Goal: Information Seeking & Learning: Learn about a topic

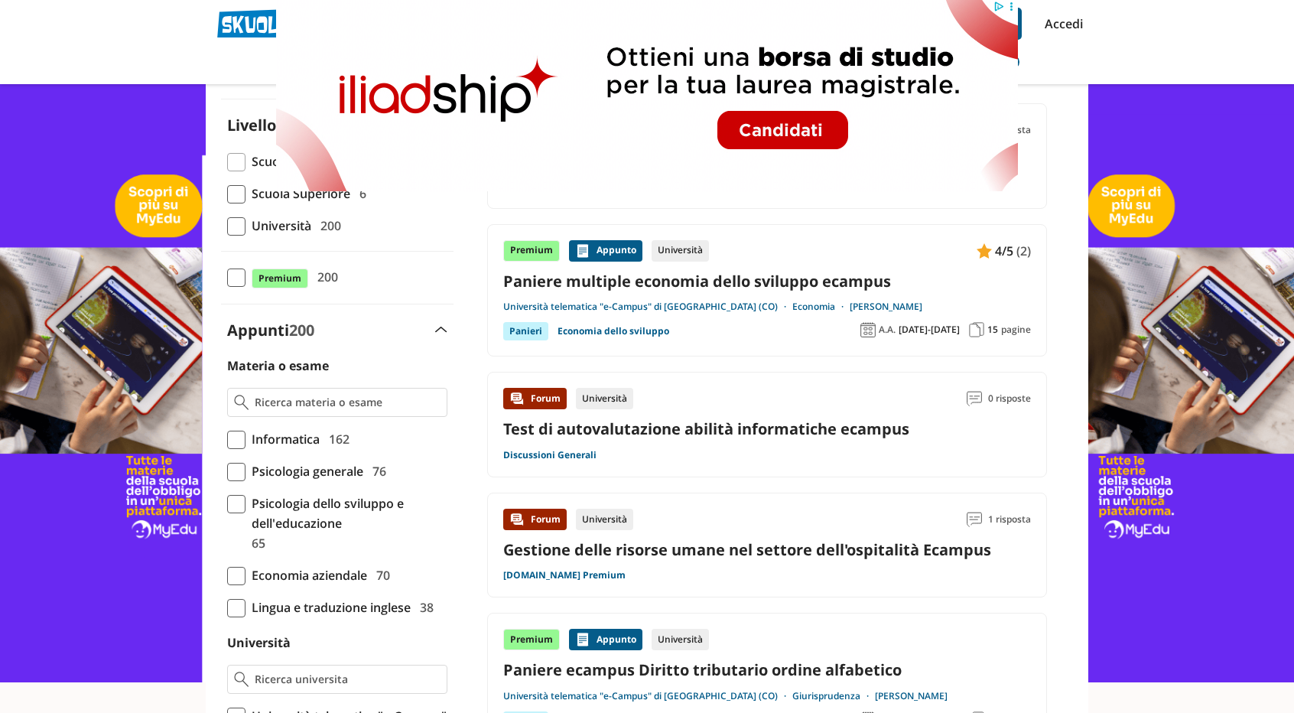
scroll to position [153, 0]
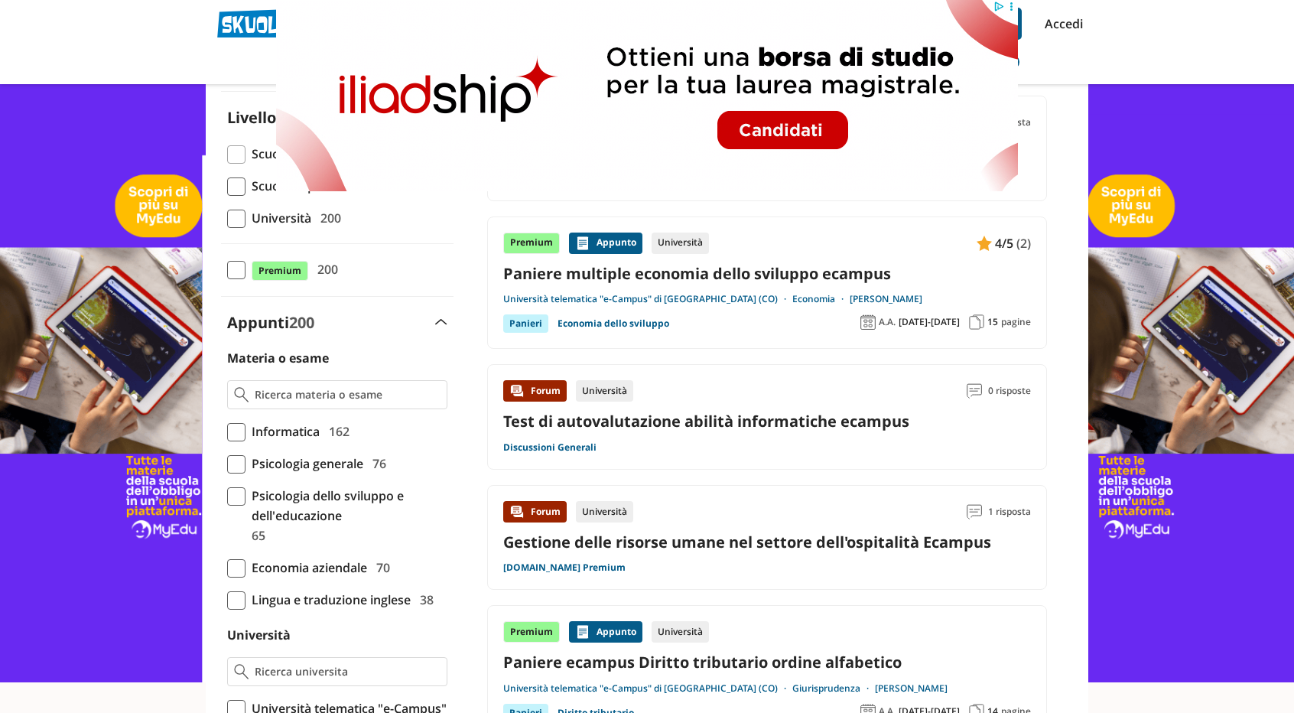
drag, startPoint x: 237, startPoint y: 221, endPoint x: 238, endPoint y: 233, distance: 11.5
click at [236, 221] on span at bounding box center [236, 219] width 18 height 18
click at [227, 218] on input "Università 200" at bounding box center [227, 218] width 0 height 0
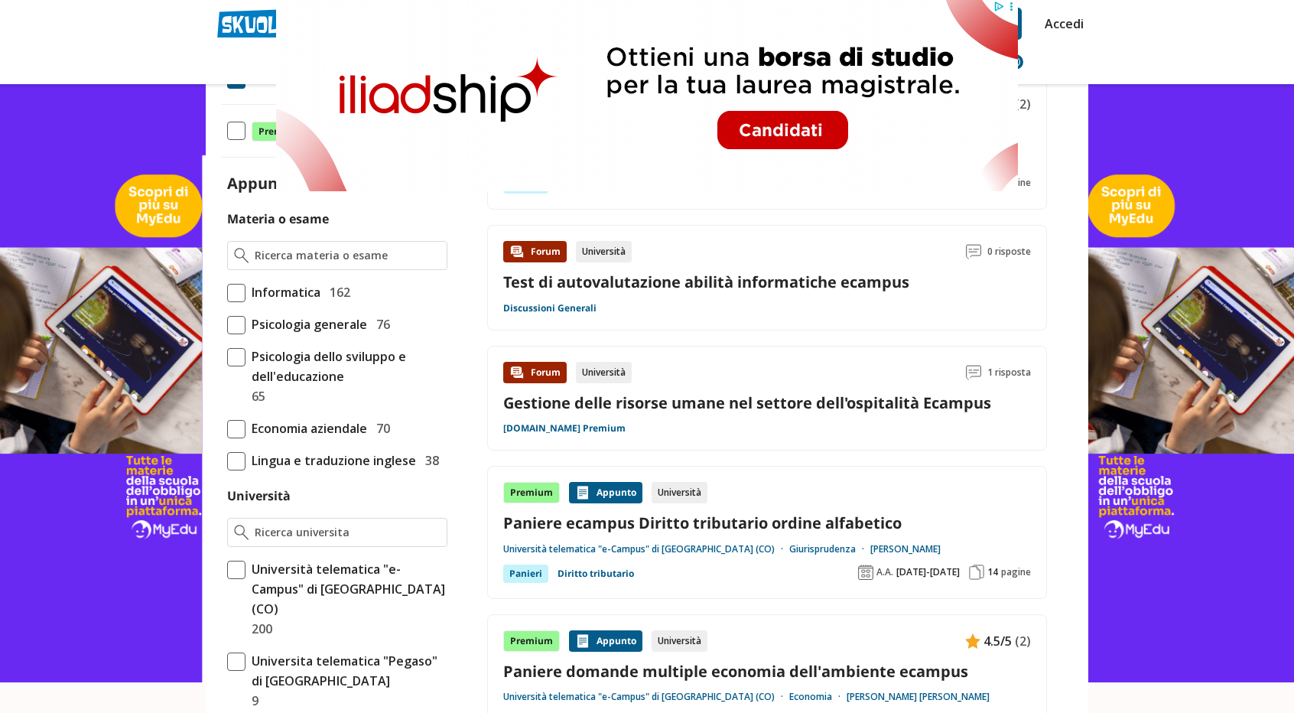
scroll to position [306, 0]
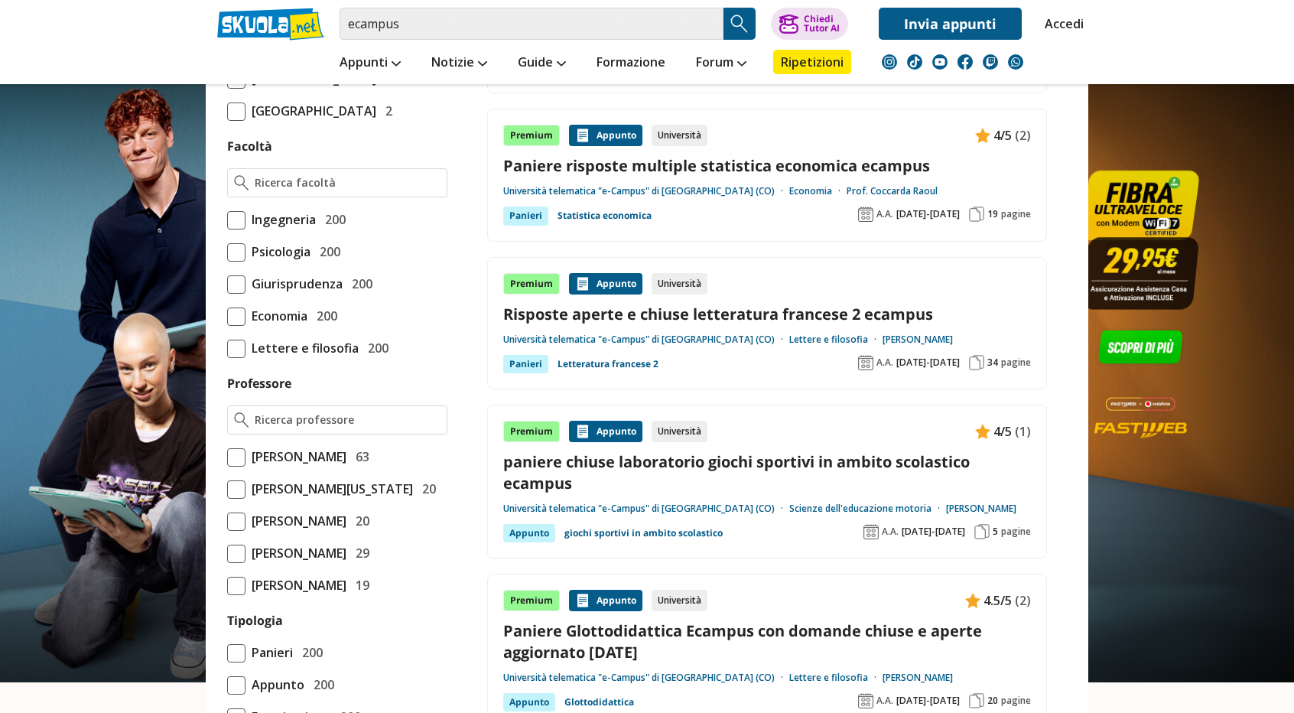
scroll to position [1071, 0]
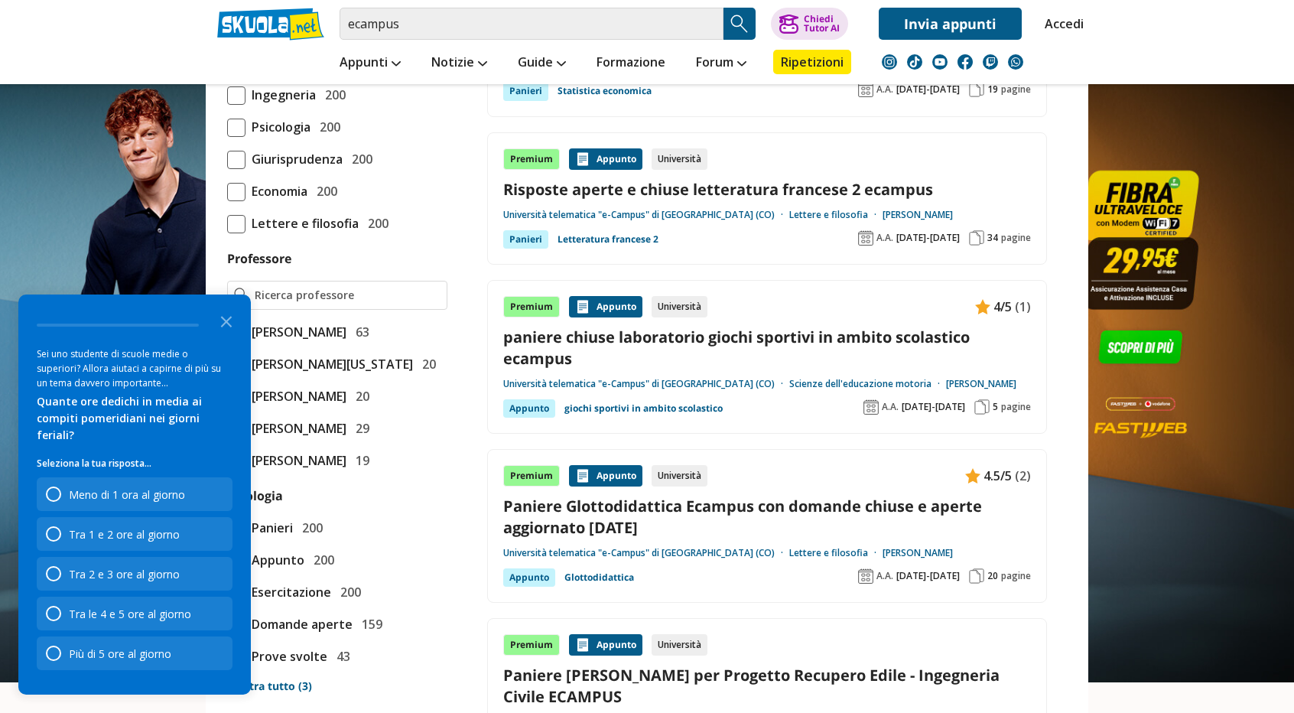
click at [225, 327] on polygon "Close the survey" at bounding box center [226, 321] width 11 height 11
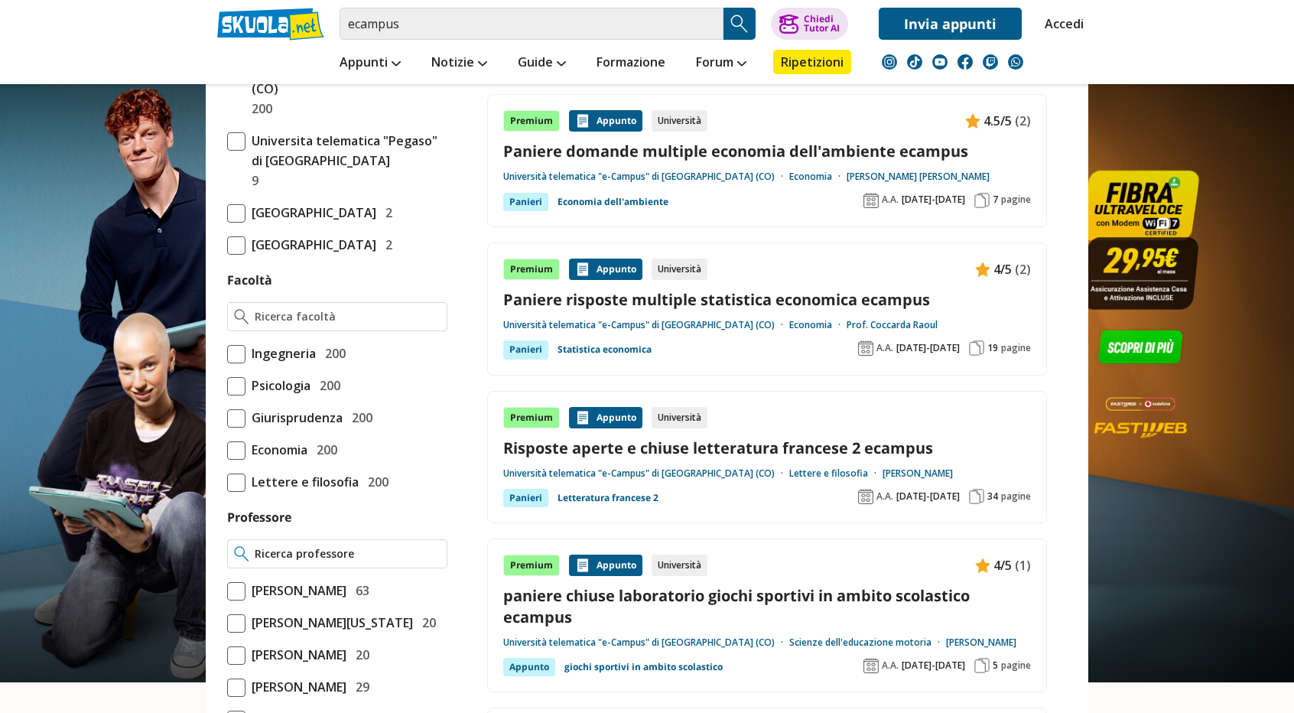
scroll to position [765, 0]
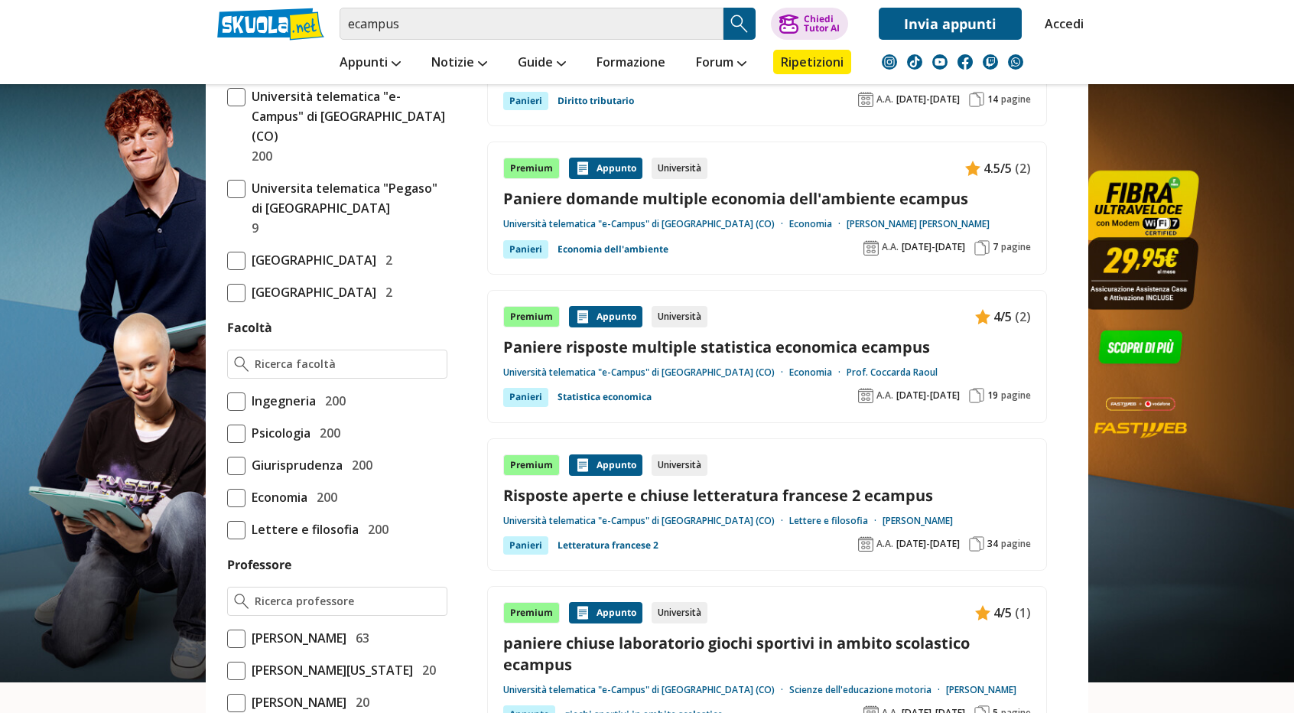
click at [238, 411] on span at bounding box center [236, 401] width 18 height 18
click at [227, 401] on input "Ingegneria 200" at bounding box center [227, 401] width 0 height 0
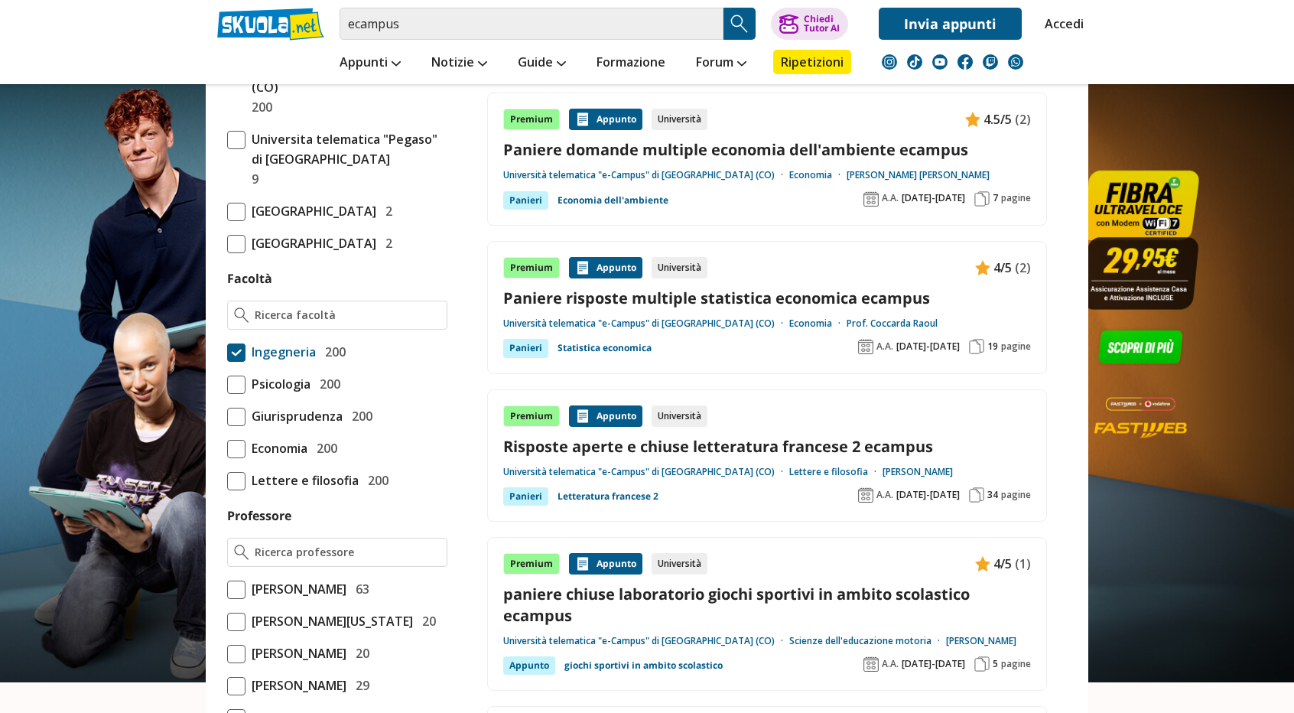
scroll to position [918, 0]
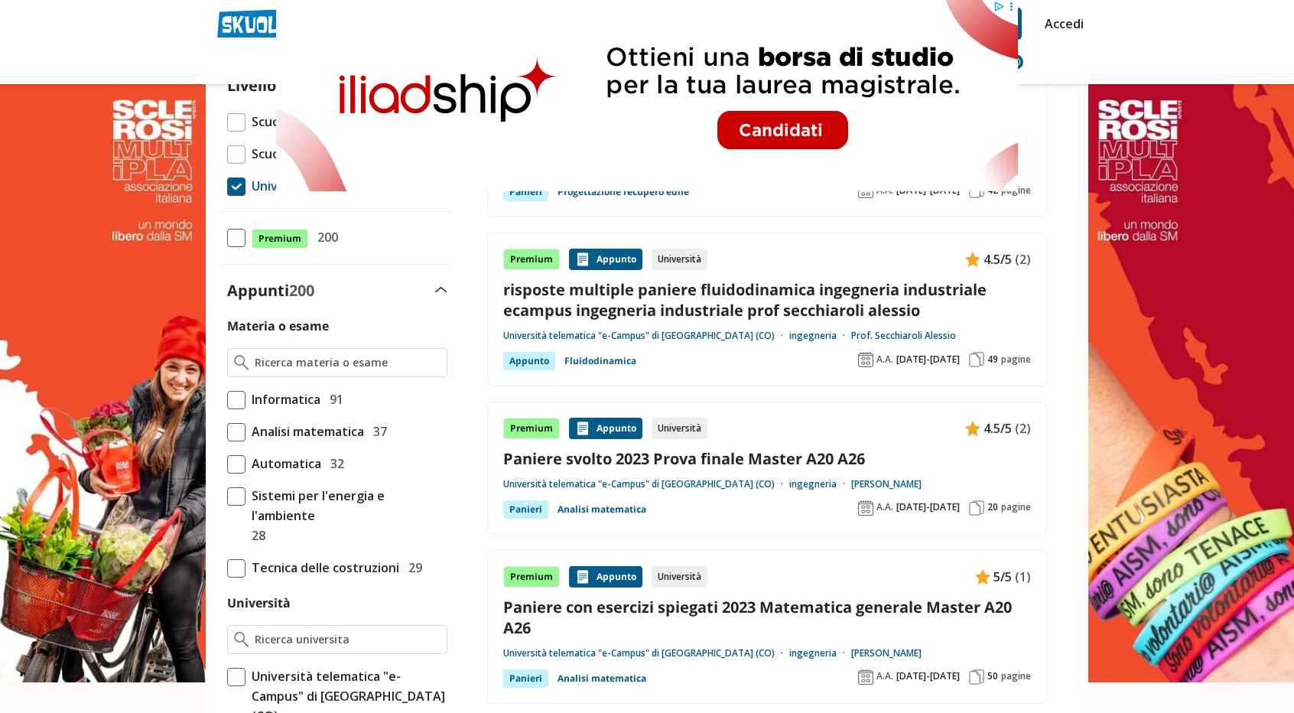
scroll to position [229, 0]
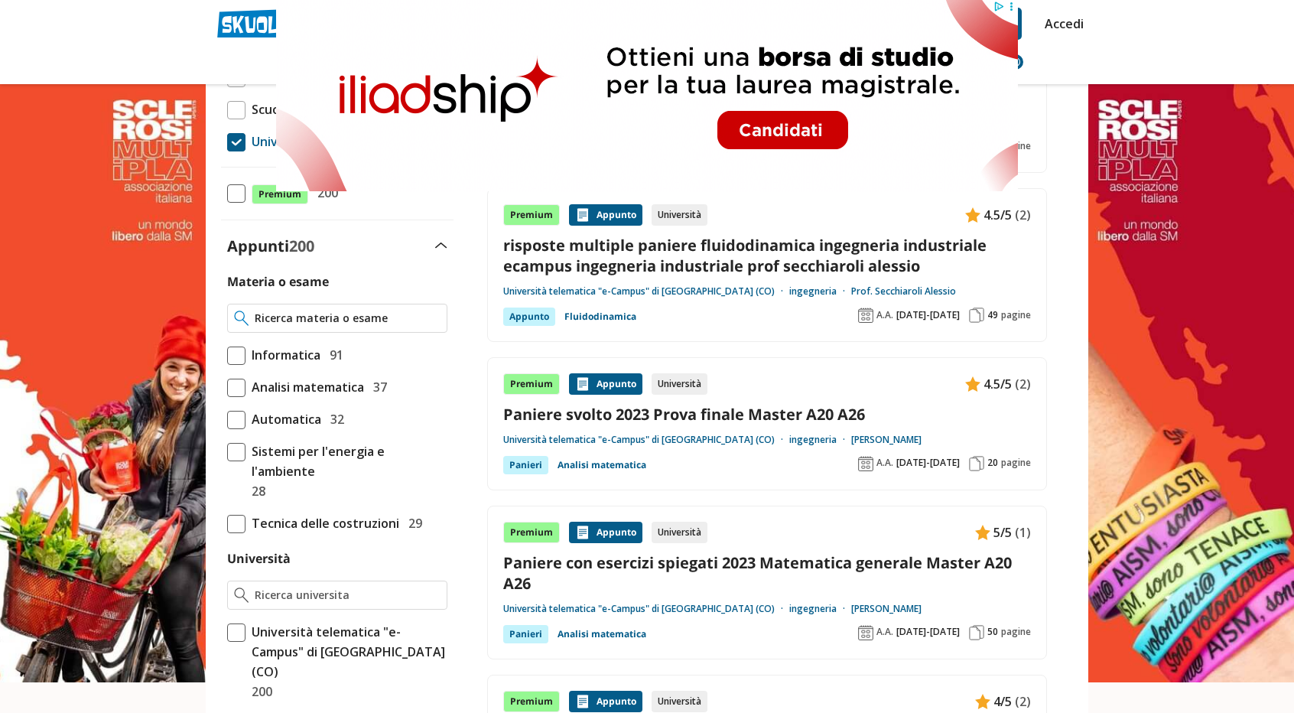
click at [343, 308] on div at bounding box center [337, 318] width 220 height 29
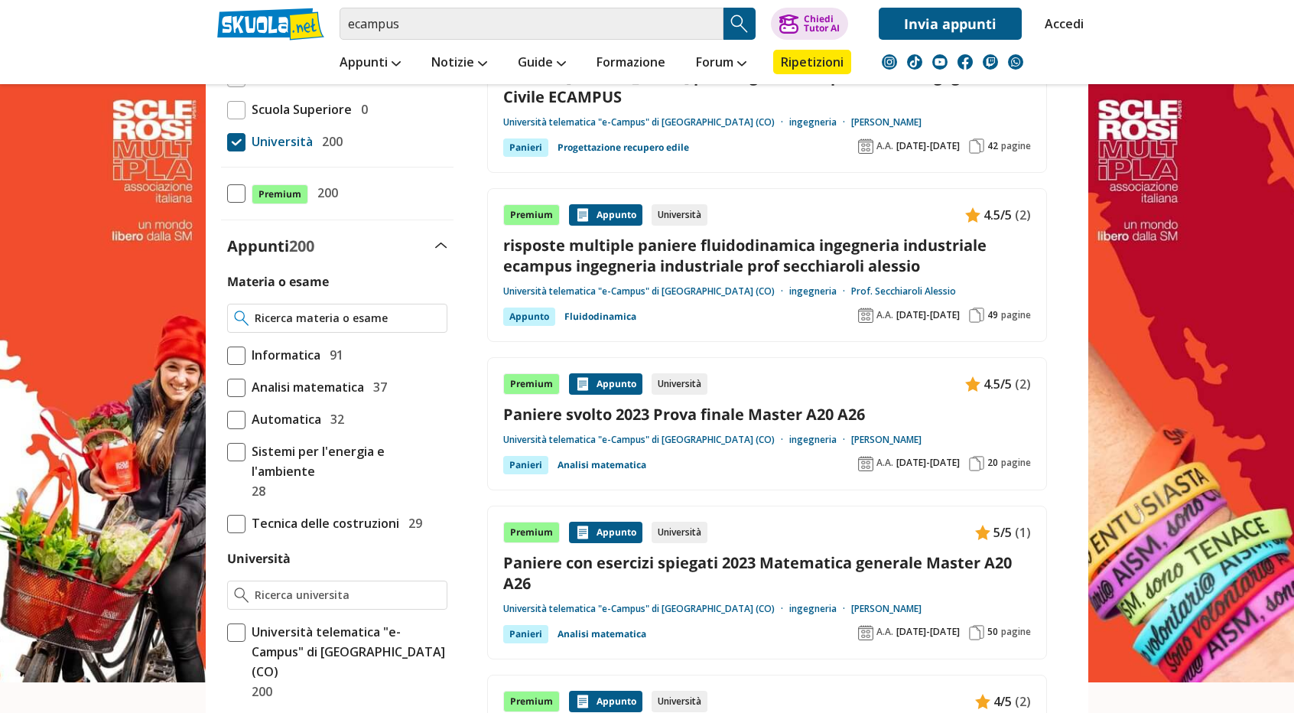
click at [339, 320] on input "Materia o esame" at bounding box center [348, 318] width 186 height 15
click at [355, 343] on strong "Automatica" at bounding box center [356, 345] width 67 height 13
type input "Fondamenti Di Automatica"
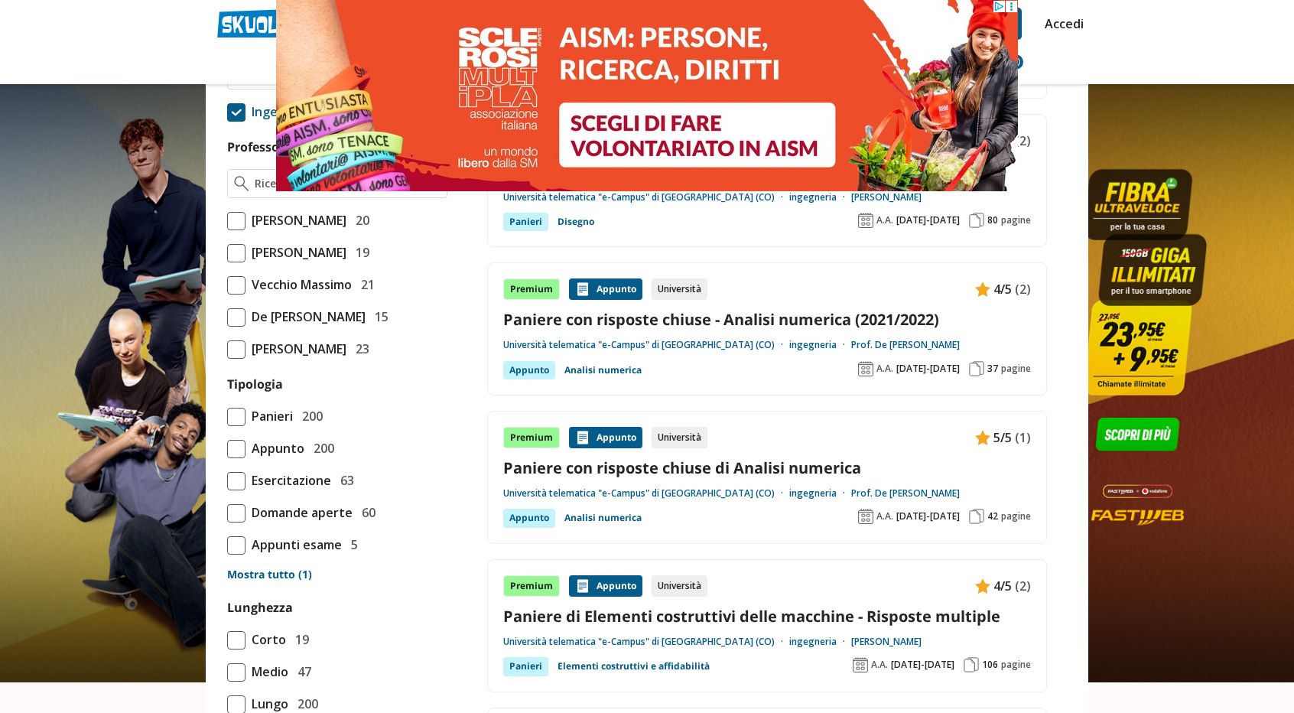
scroll to position [1091, 0]
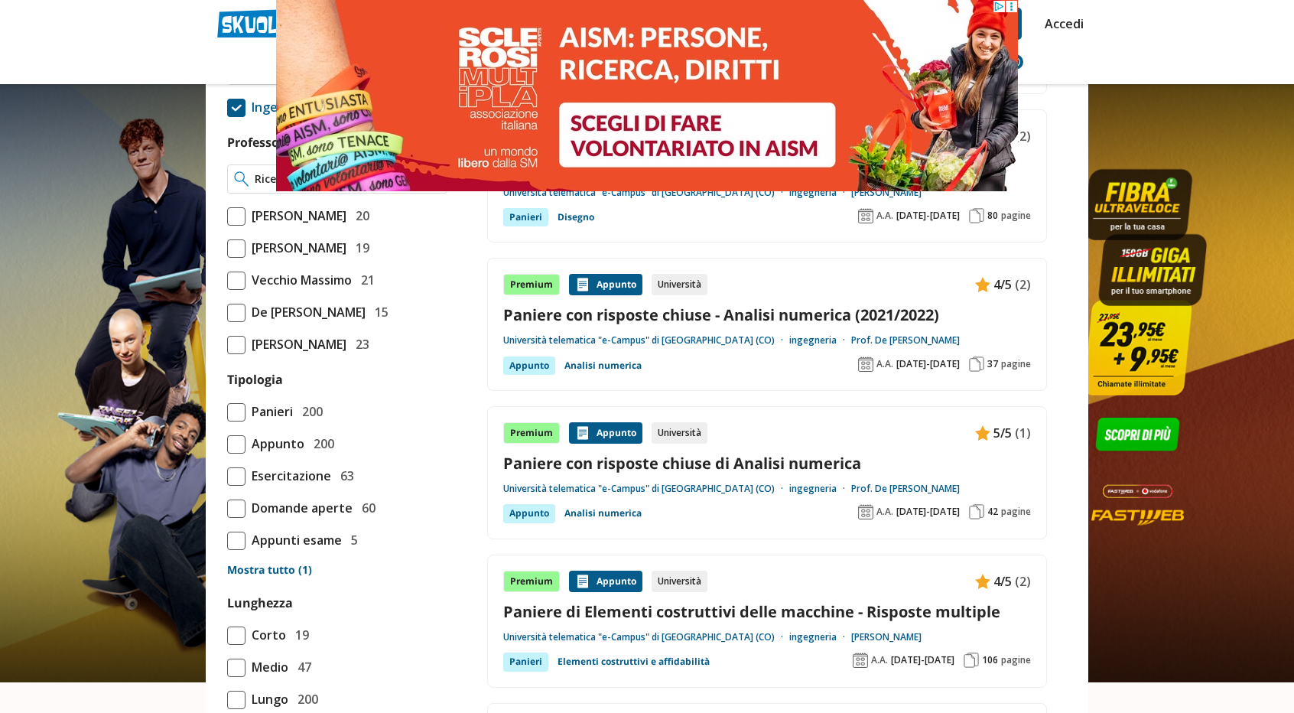
click at [314, 187] on input "Professore" at bounding box center [348, 178] width 186 height 15
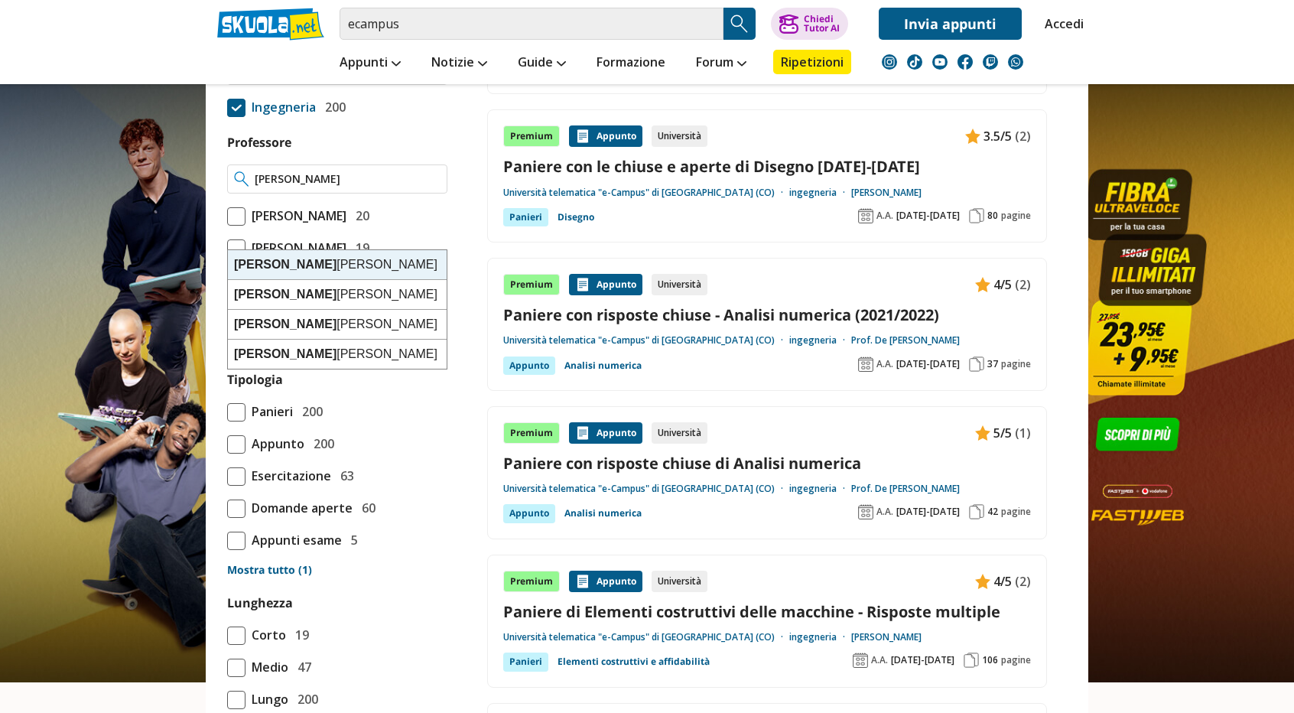
type input "tortorelli"
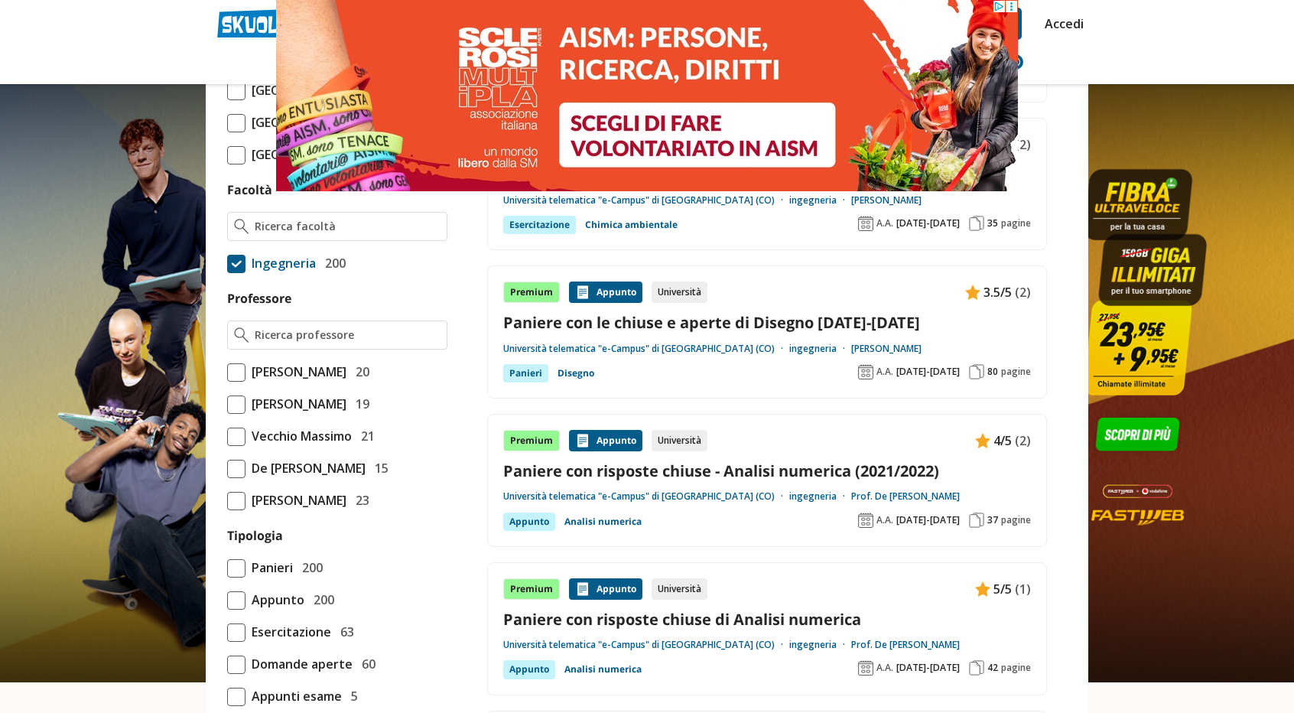
scroll to position [938, 0]
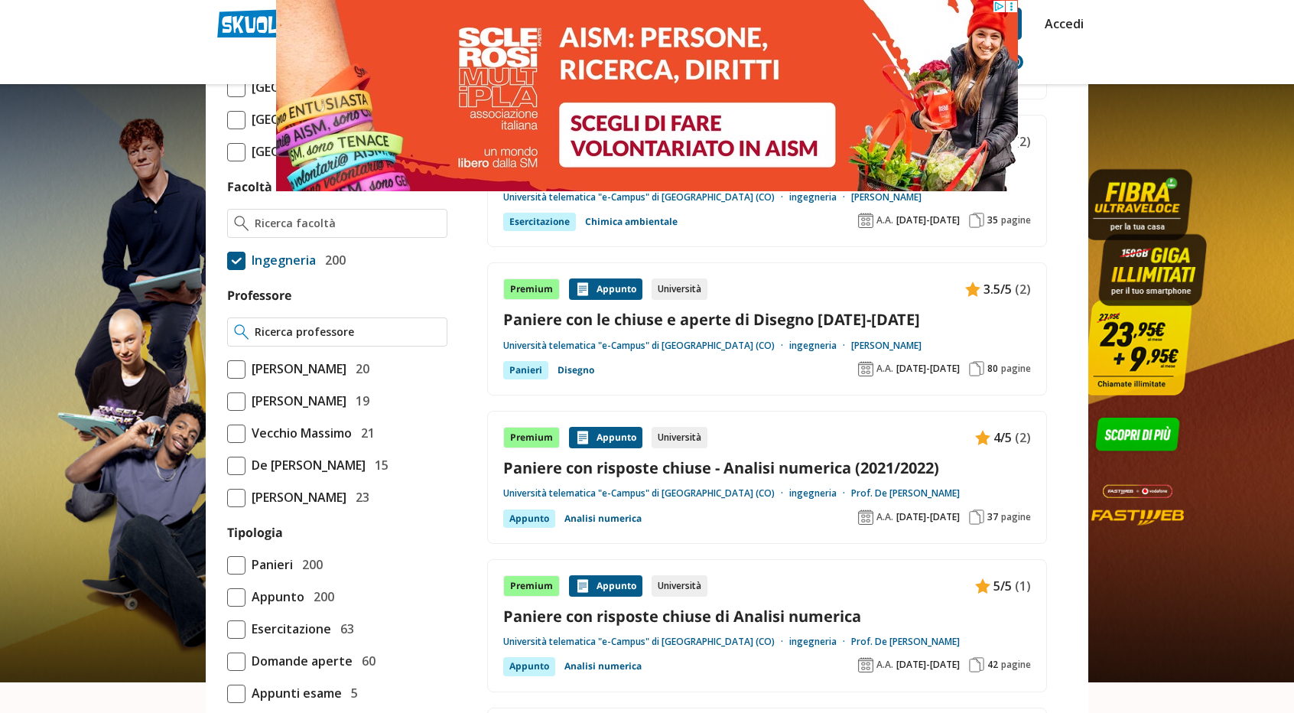
click at [336, 340] on input "Professore" at bounding box center [348, 331] width 186 height 15
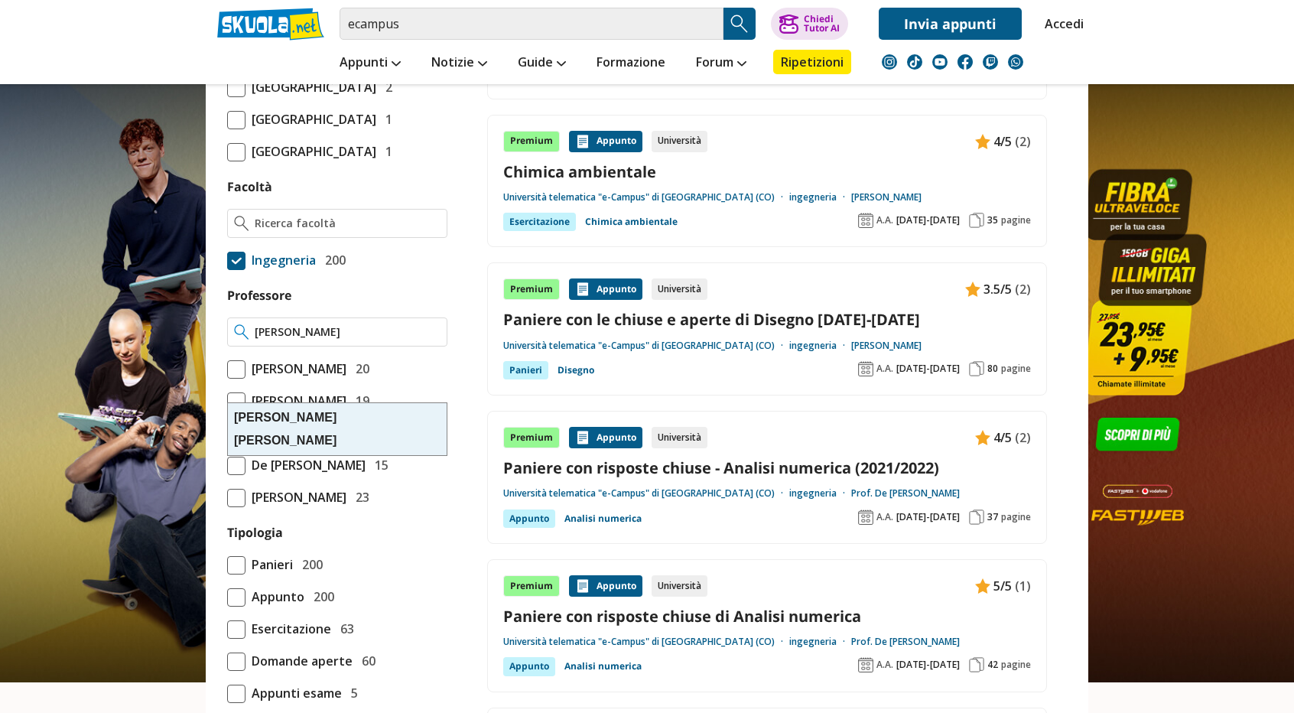
click at [311, 434] on strong "[PERSON_NAME]" at bounding box center [285, 440] width 102 height 13
type input "[PERSON_NAME]"
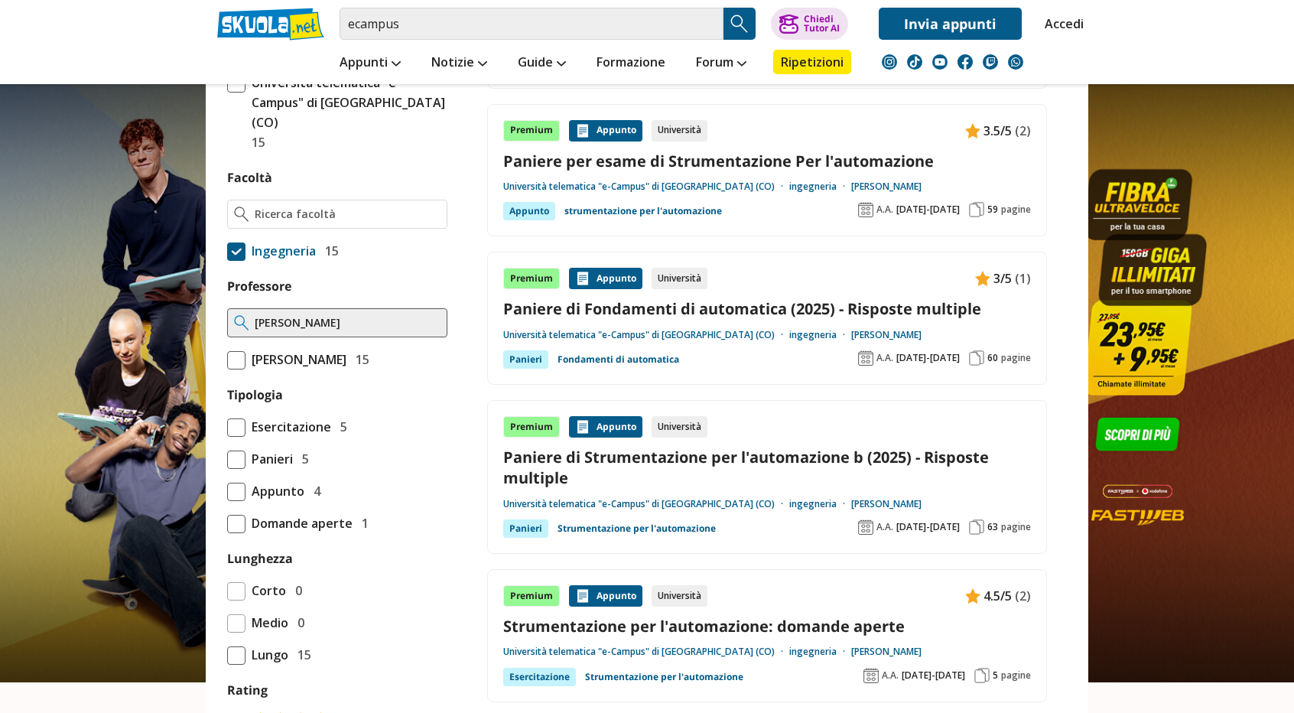
scroll to position [612, 0]
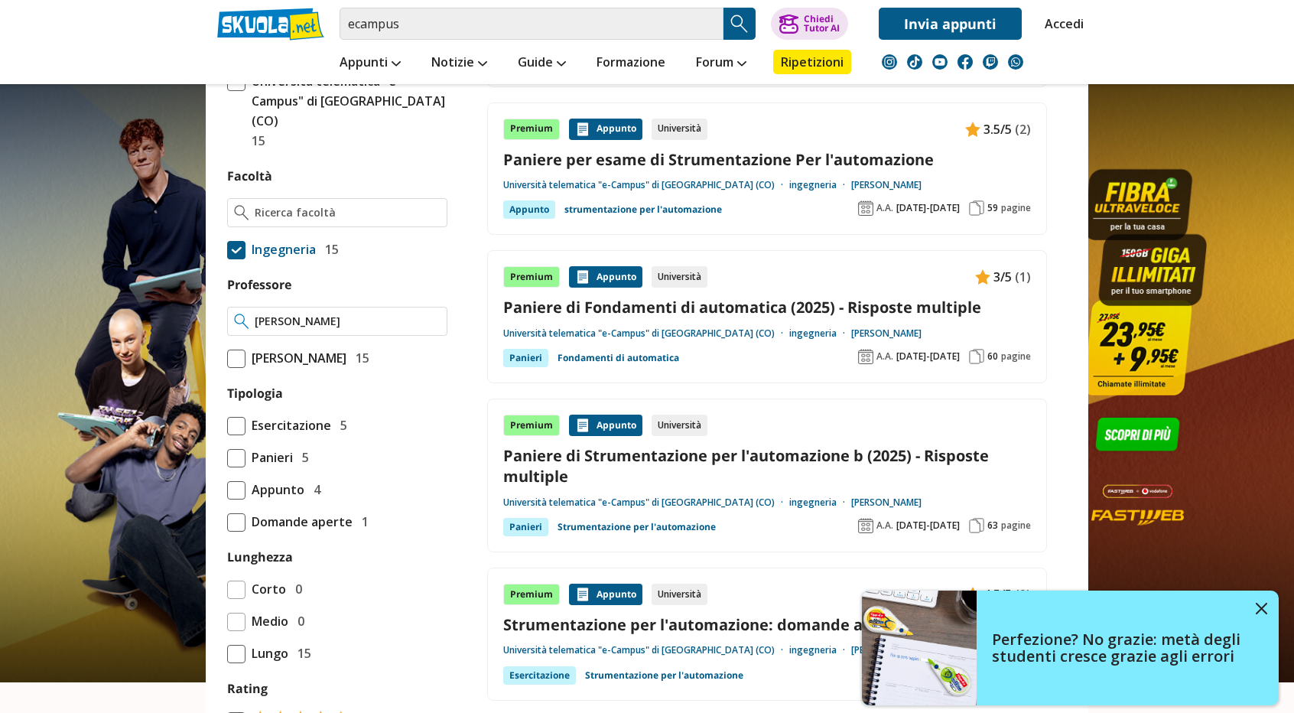
click at [430, 314] on input "Tortorelli Andrea" at bounding box center [348, 321] width 186 height 15
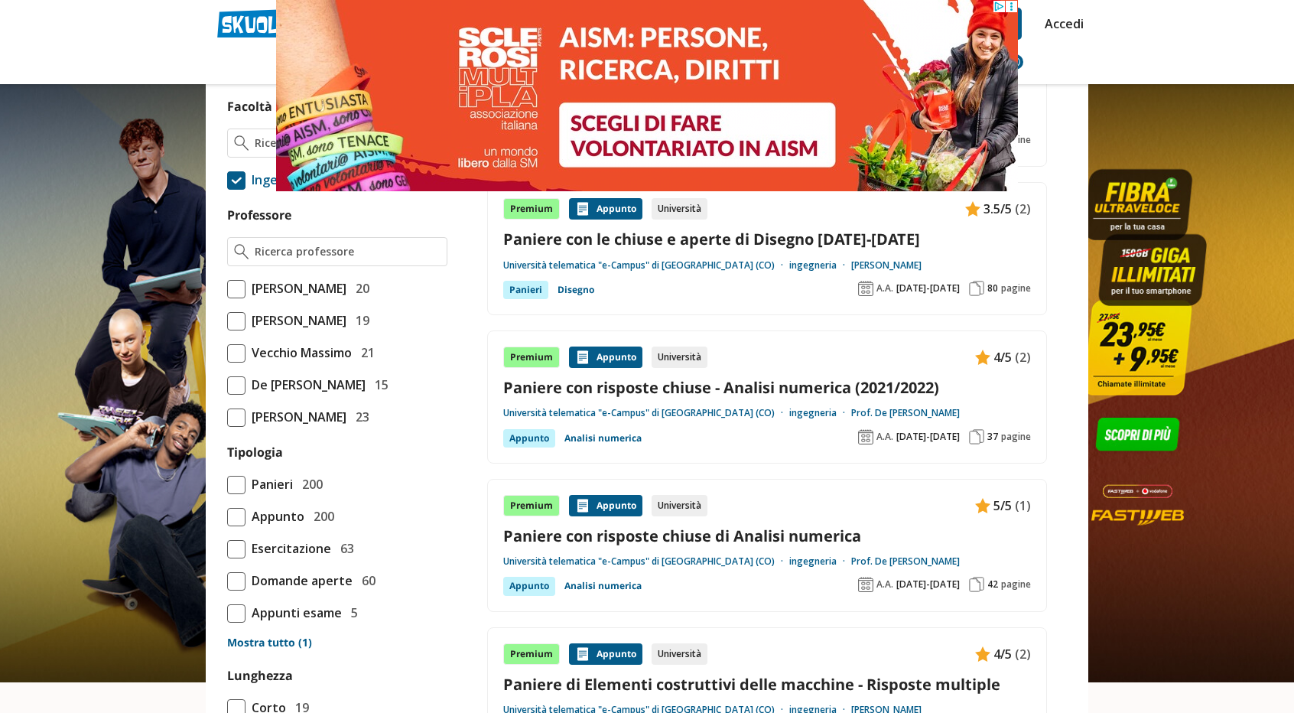
scroll to position [1014, 0]
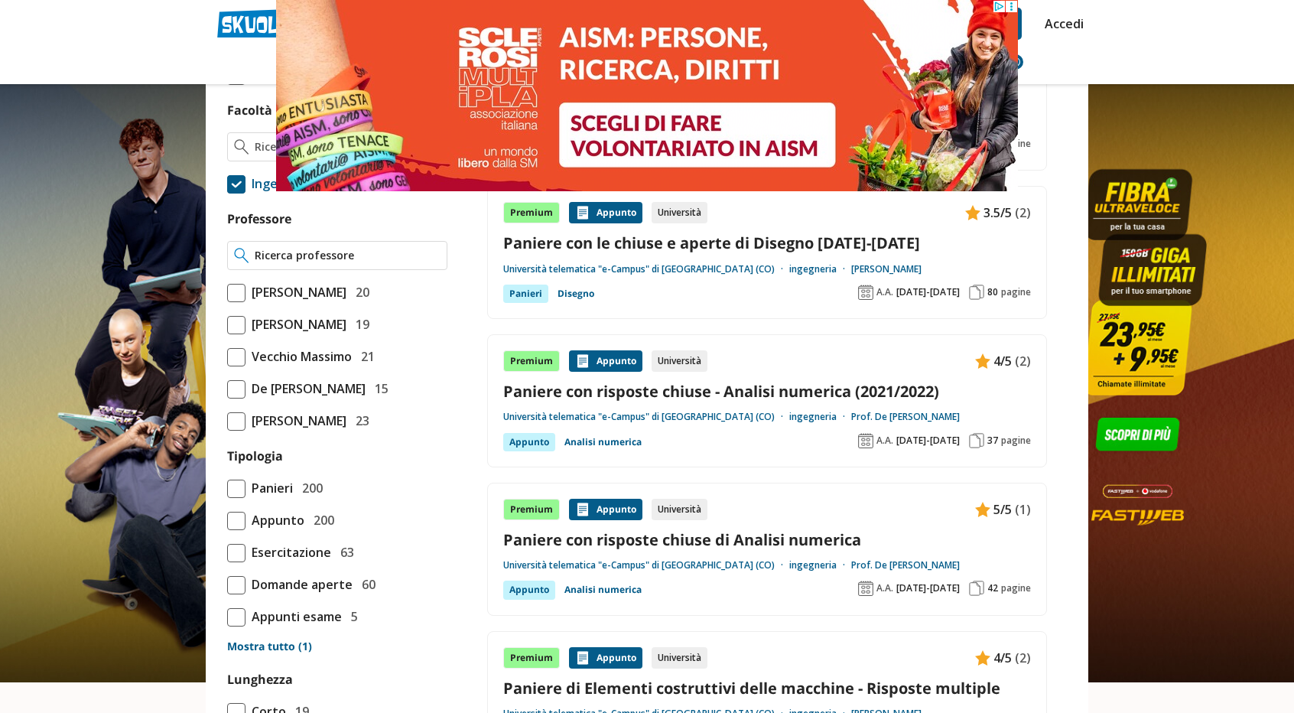
click at [341, 263] on input "Professore" at bounding box center [348, 255] width 186 height 15
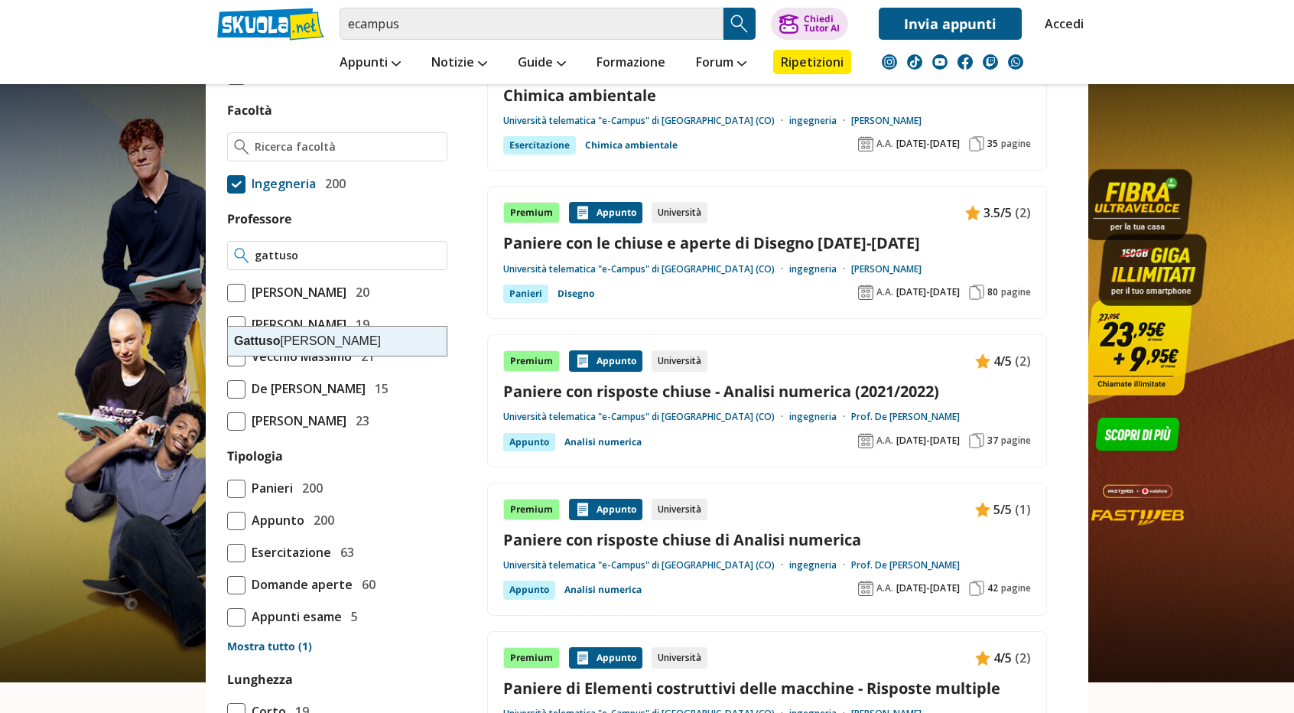
click at [330, 345] on div "Gattuso Domenico" at bounding box center [337, 341] width 219 height 29
type input "Gattuso Domenico"
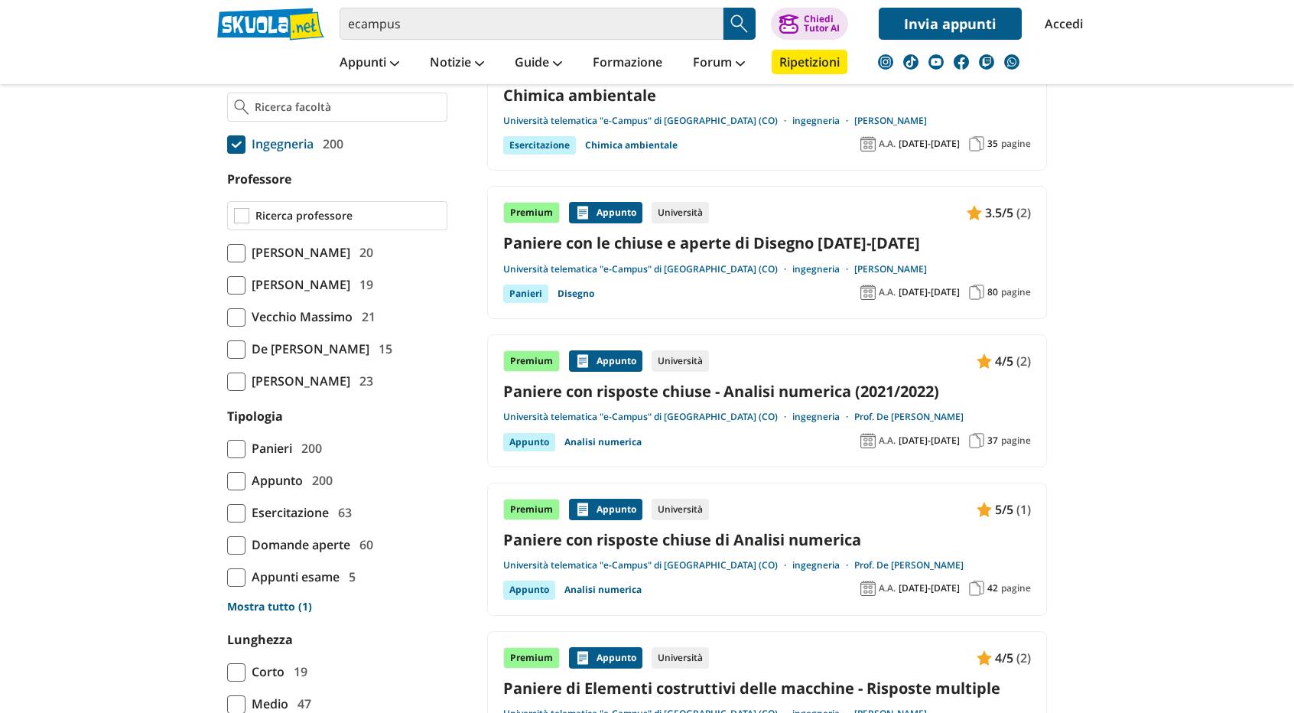
click at [352, 223] on input "Professore" at bounding box center [347, 215] width 185 height 15
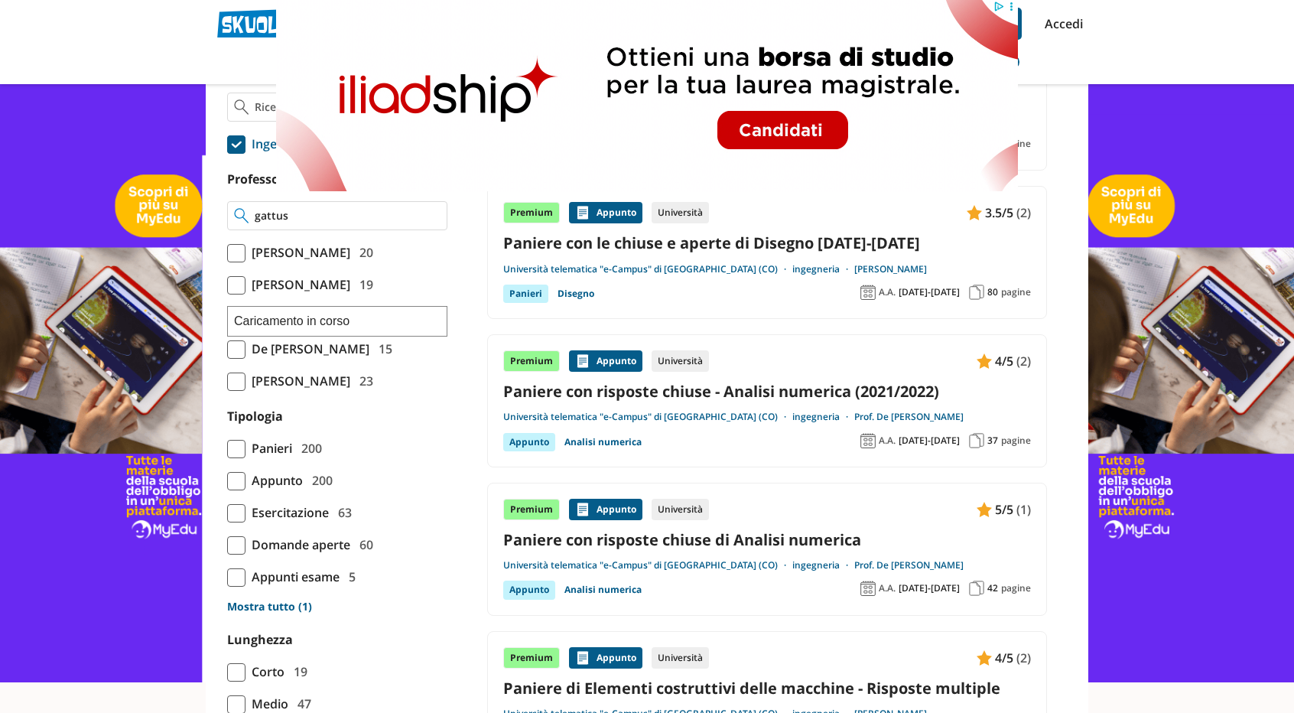
scroll to position [1034, 0]
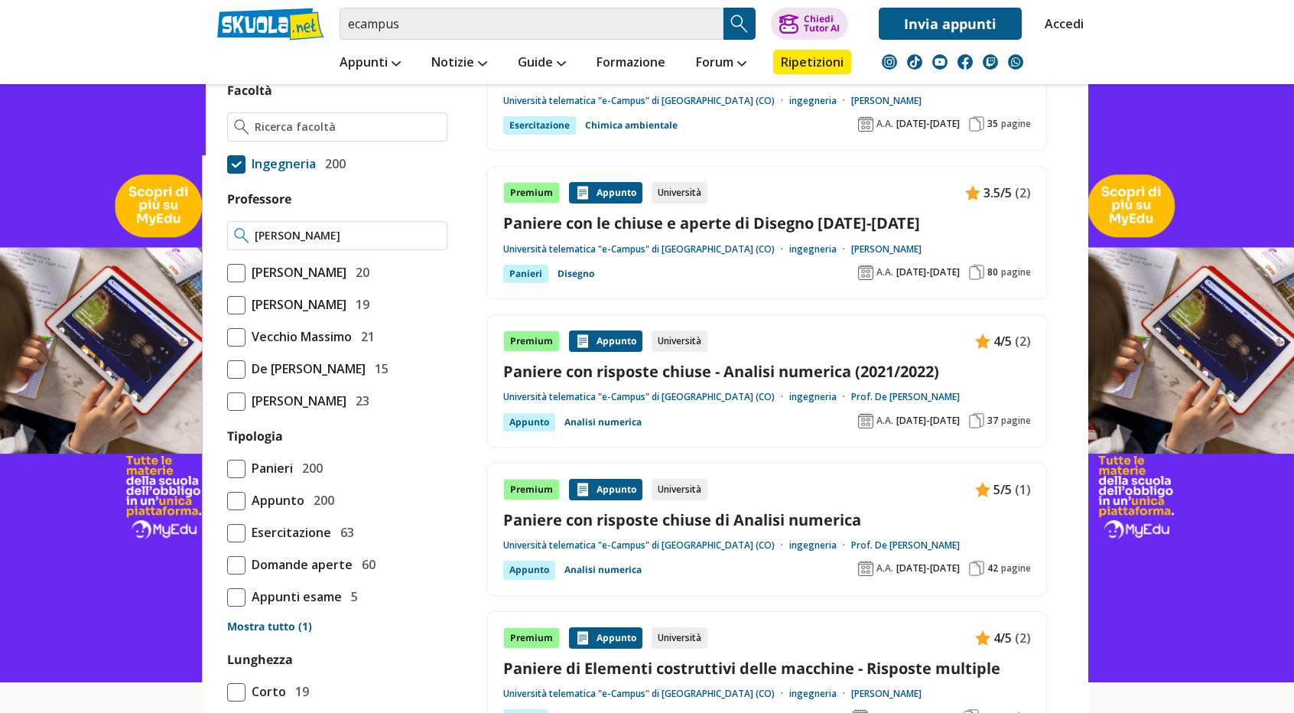
type input "gattuso stefano"
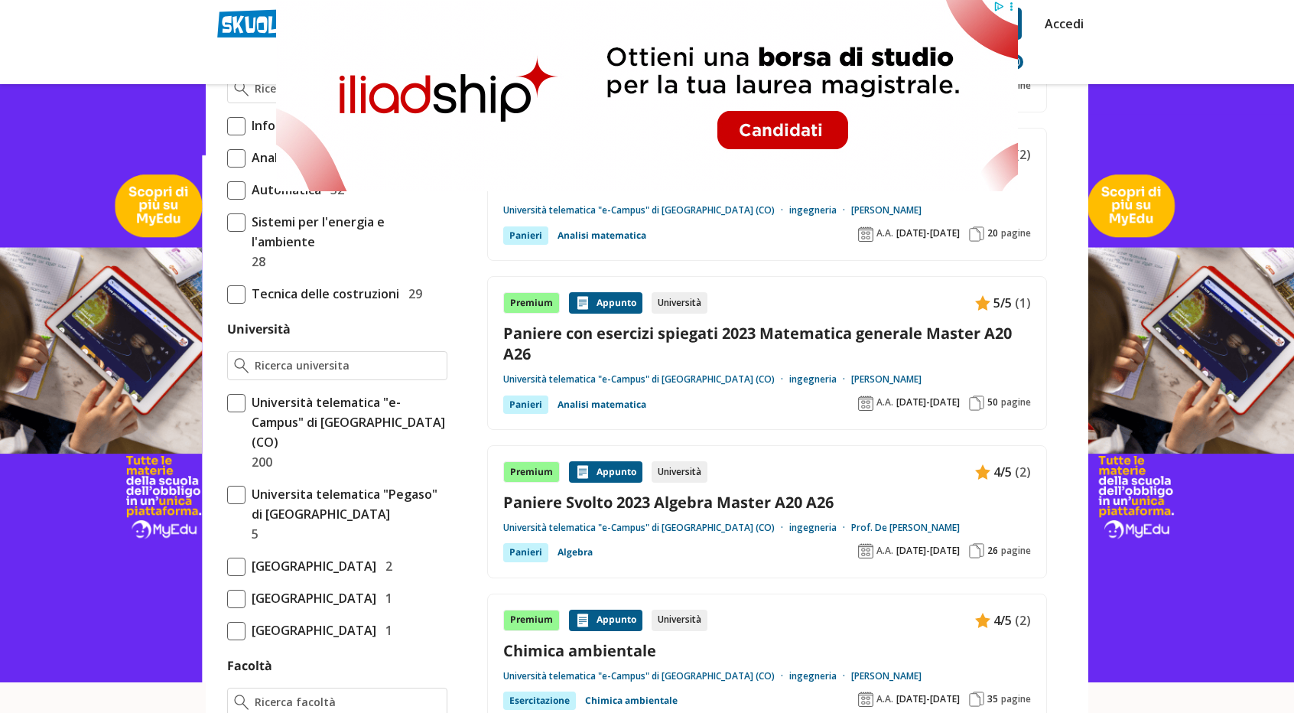
scroll to position [918, 0]
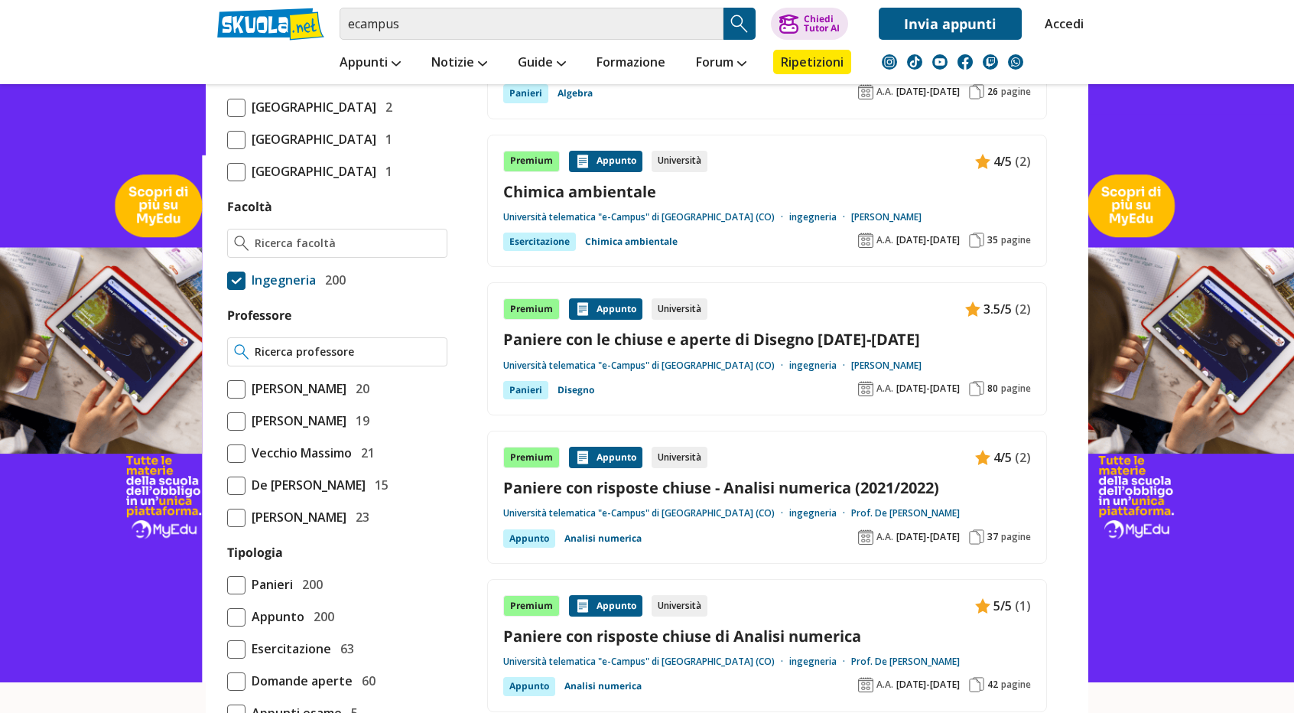
click at [398, 359] on input "Professore" at bounding box center [348, 351] width 186 height 15
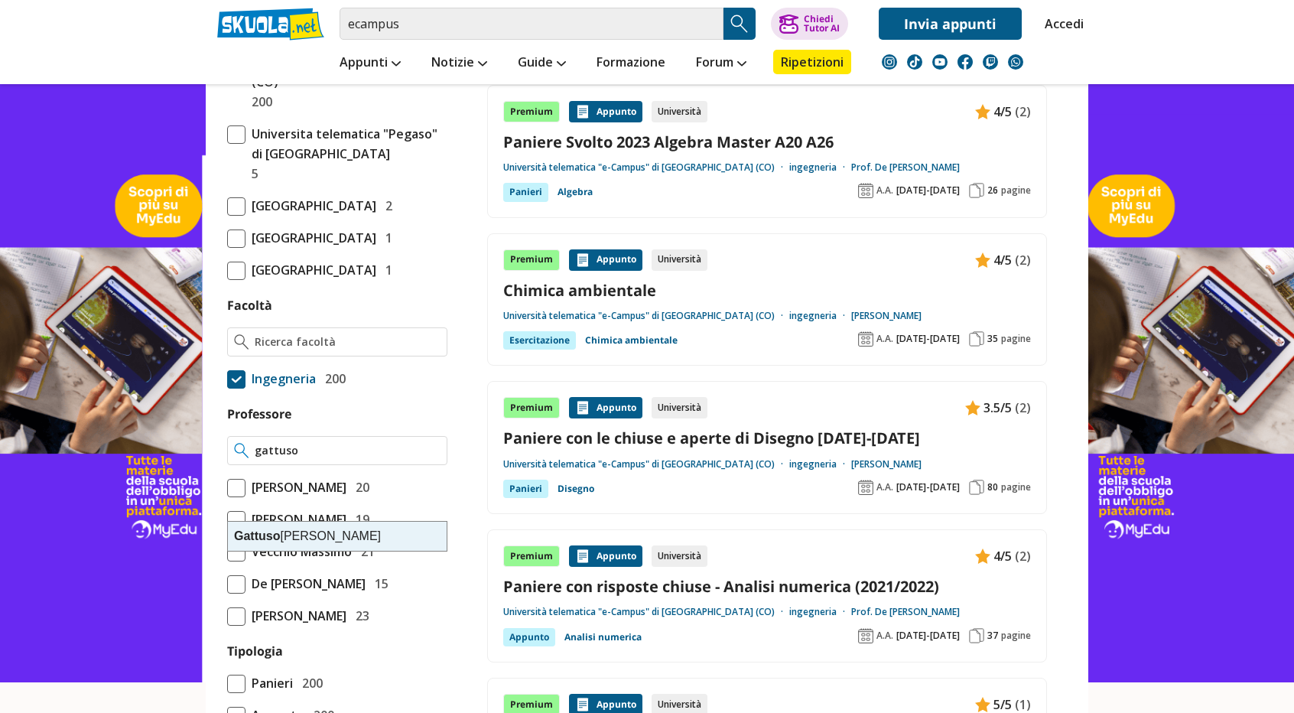
scroll to position [841, 0]
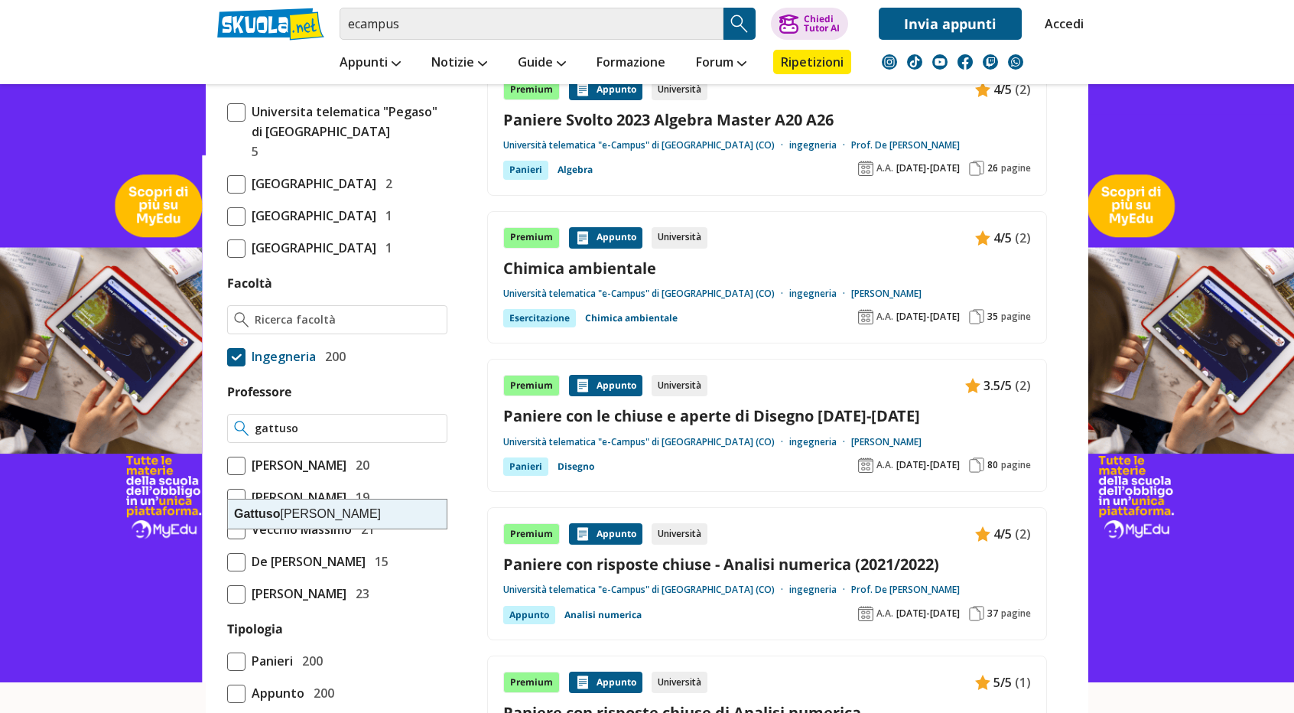
type input "gattuso"
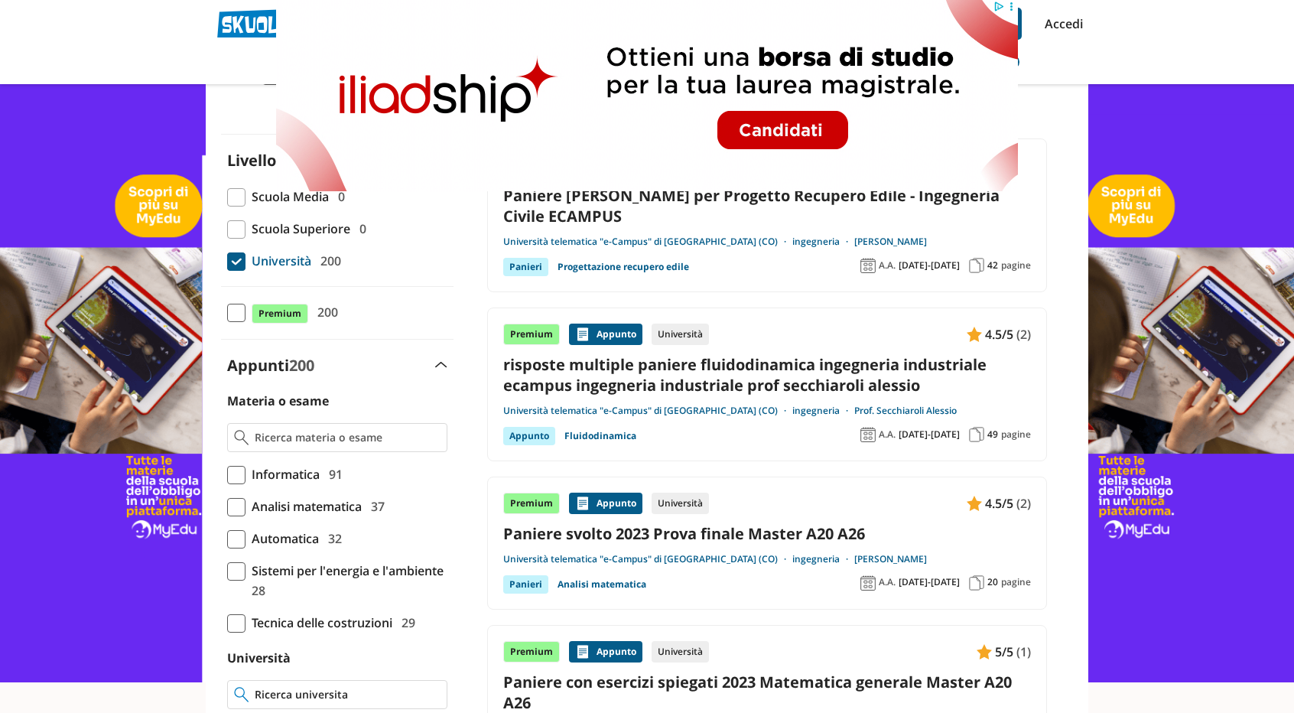
scroll to position [76, 0]
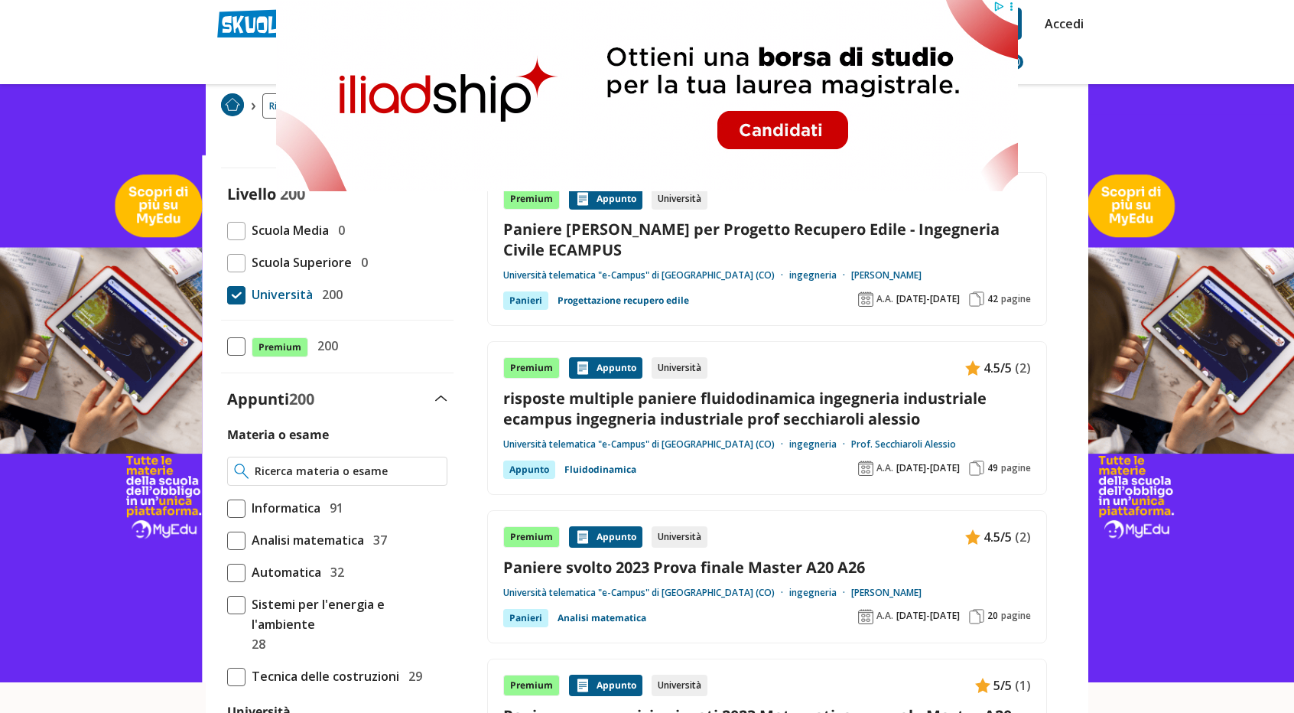
click at [351, 477] on input "Materia o esame" at bounding box center [348, 471] width 186 height 15
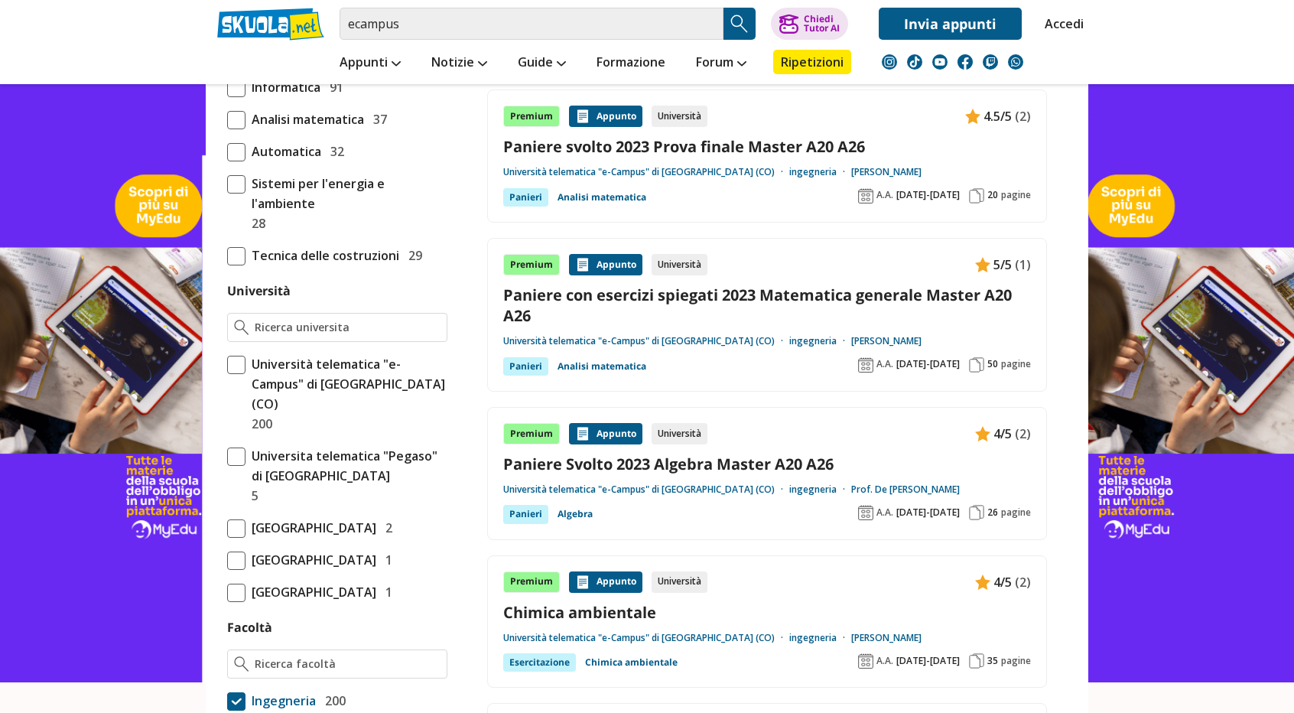
scroll to position [382, 0]
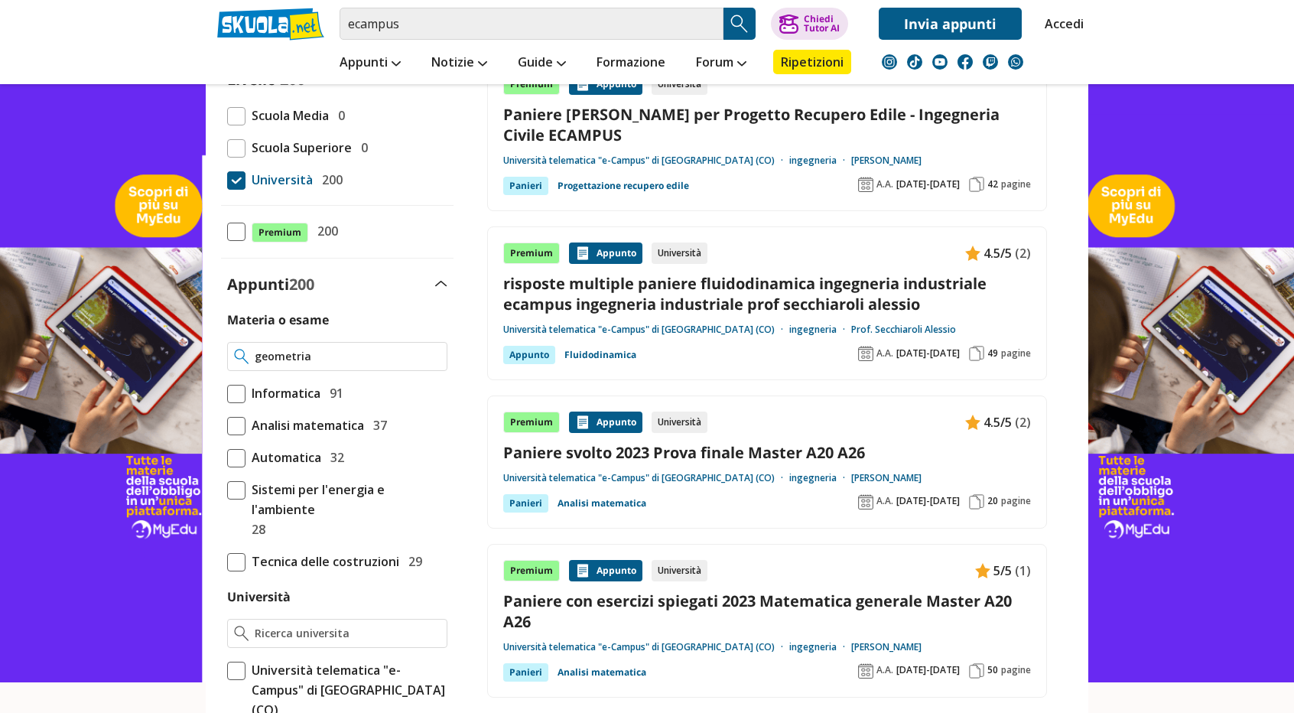
click at [371, 361] on input "geometria" at bounding box center [348, 356] width 186 height 15
click at [372, 360] on input "geometria" at bounding box center [348, 356] width 186 height 15
type input "g"
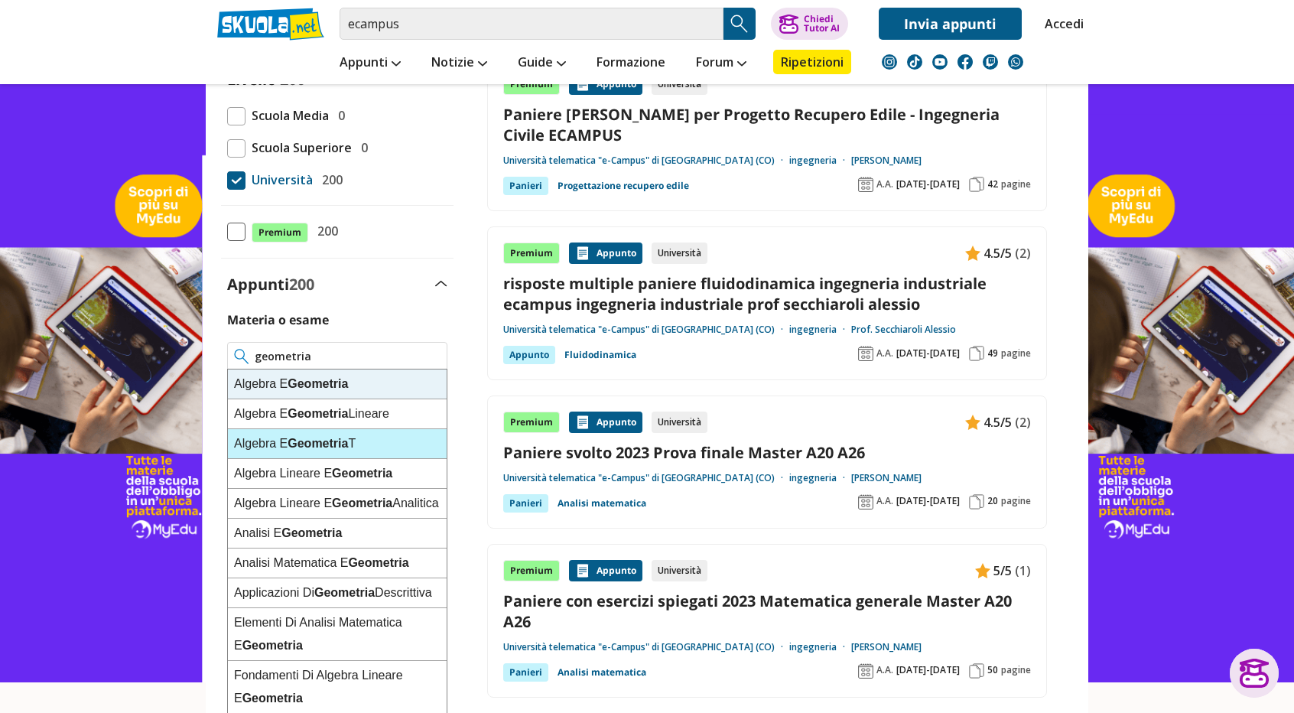
scroll to position [37, 0]
type input "geometria"
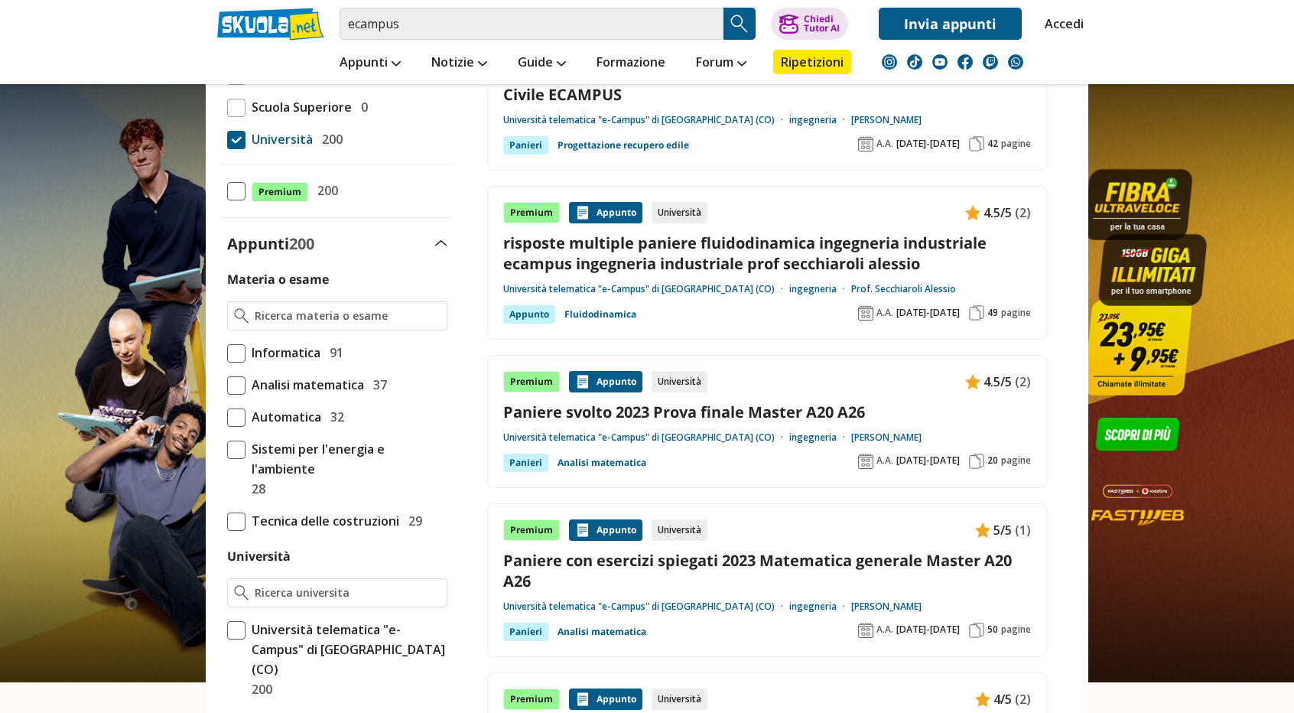
scroll to position [173, 0]
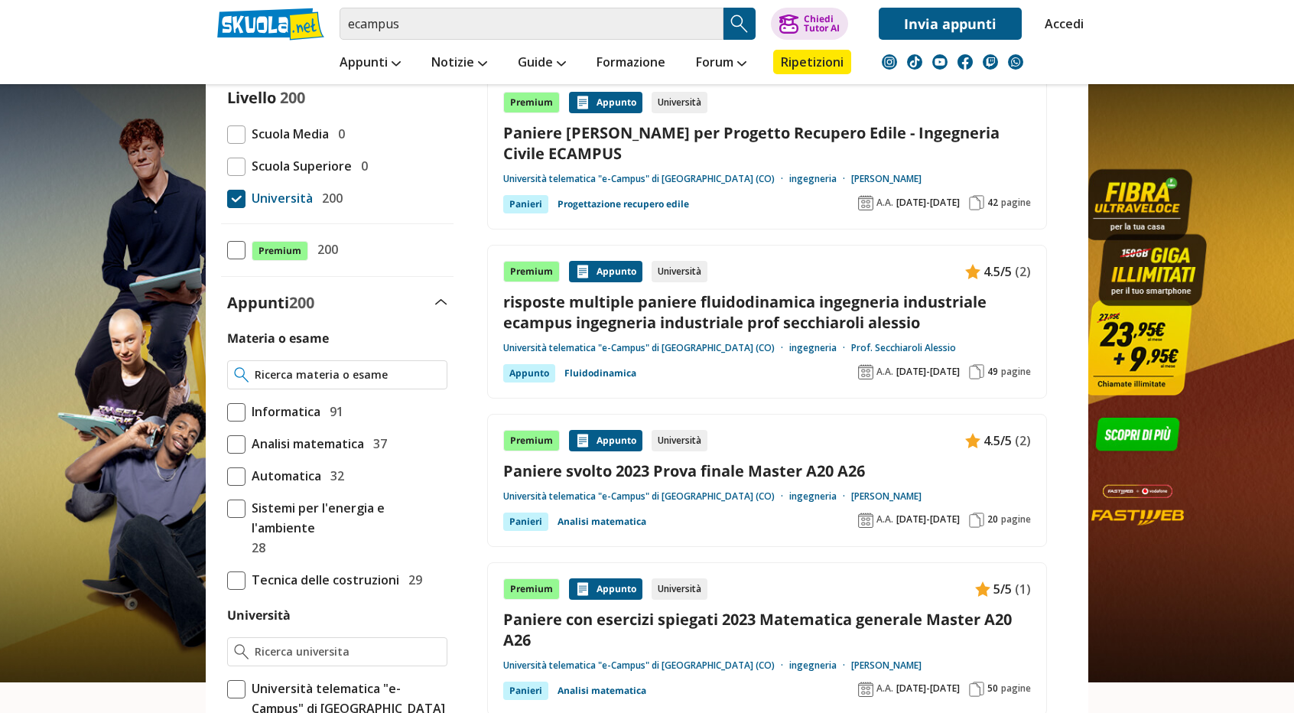
click at [372, 369] on input "Materia o esame" at bounding box center [348, 374] width 186 height 15
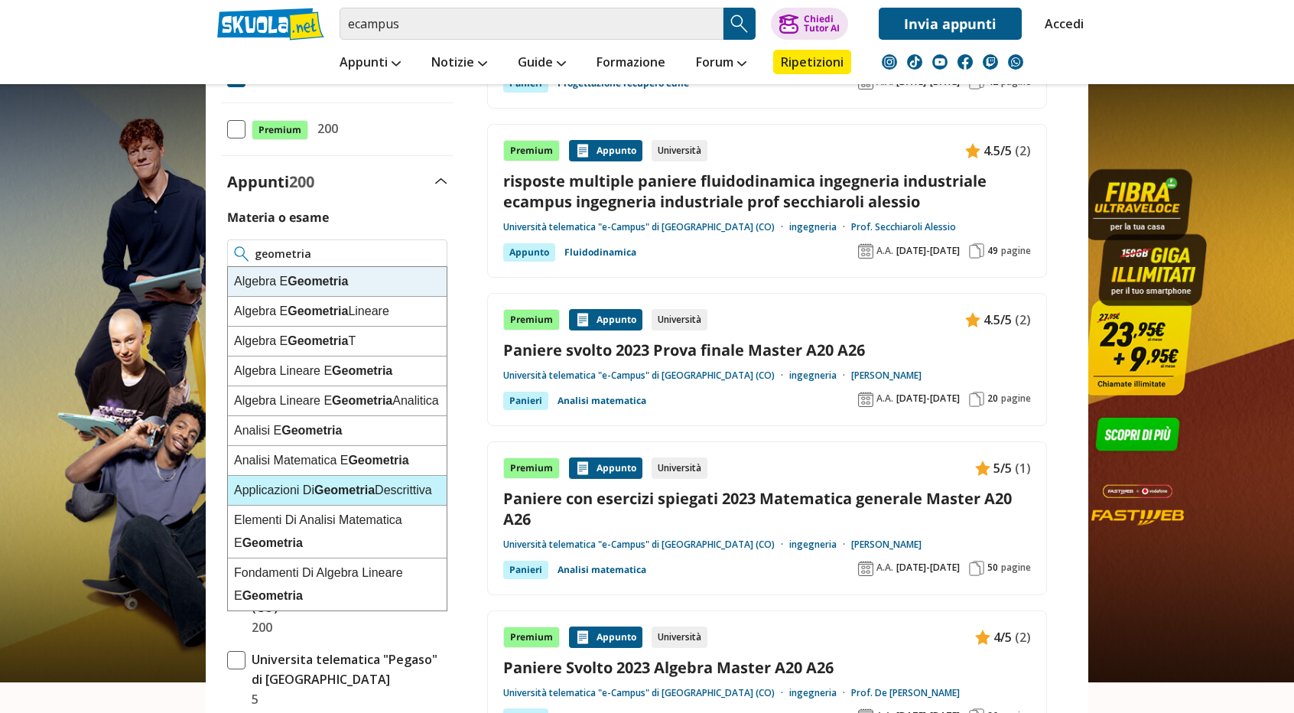
scroll to position [326, 0]
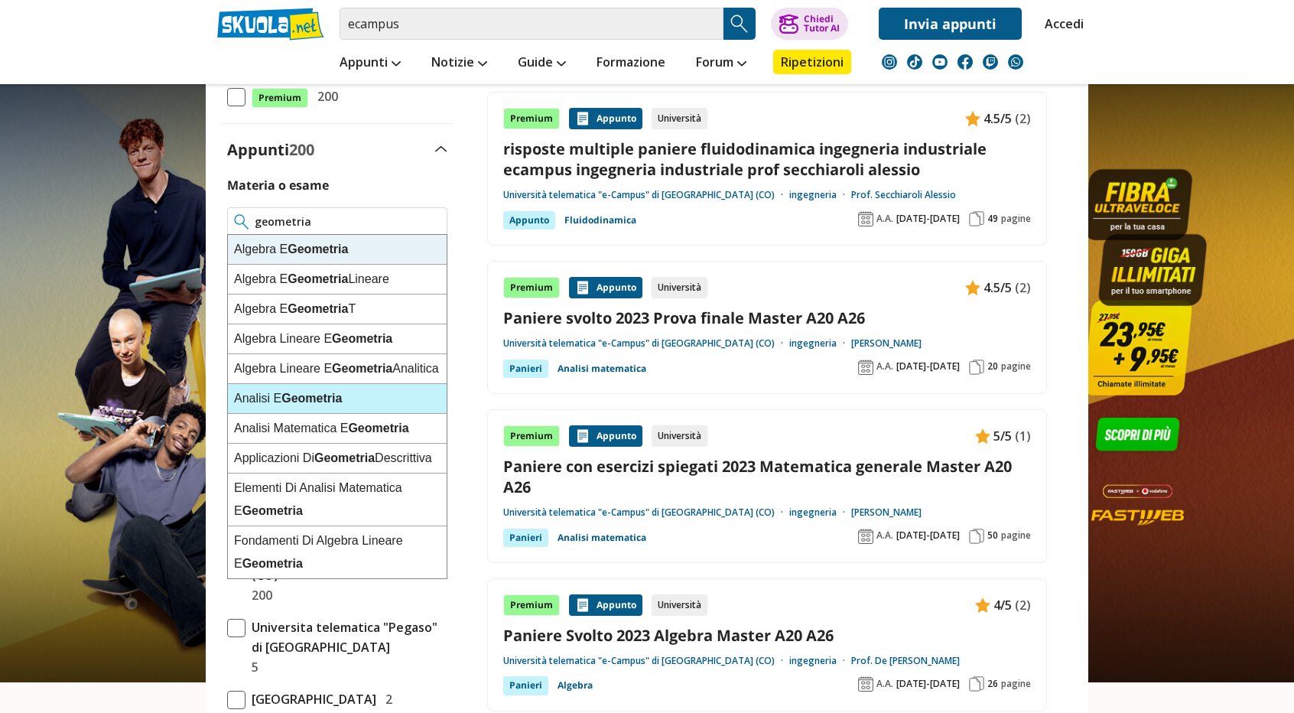
click at [329, 403] on strong "Geometria" at bounding box center [311, 398] width 60 height 13
type input "Analisi E Geometria"
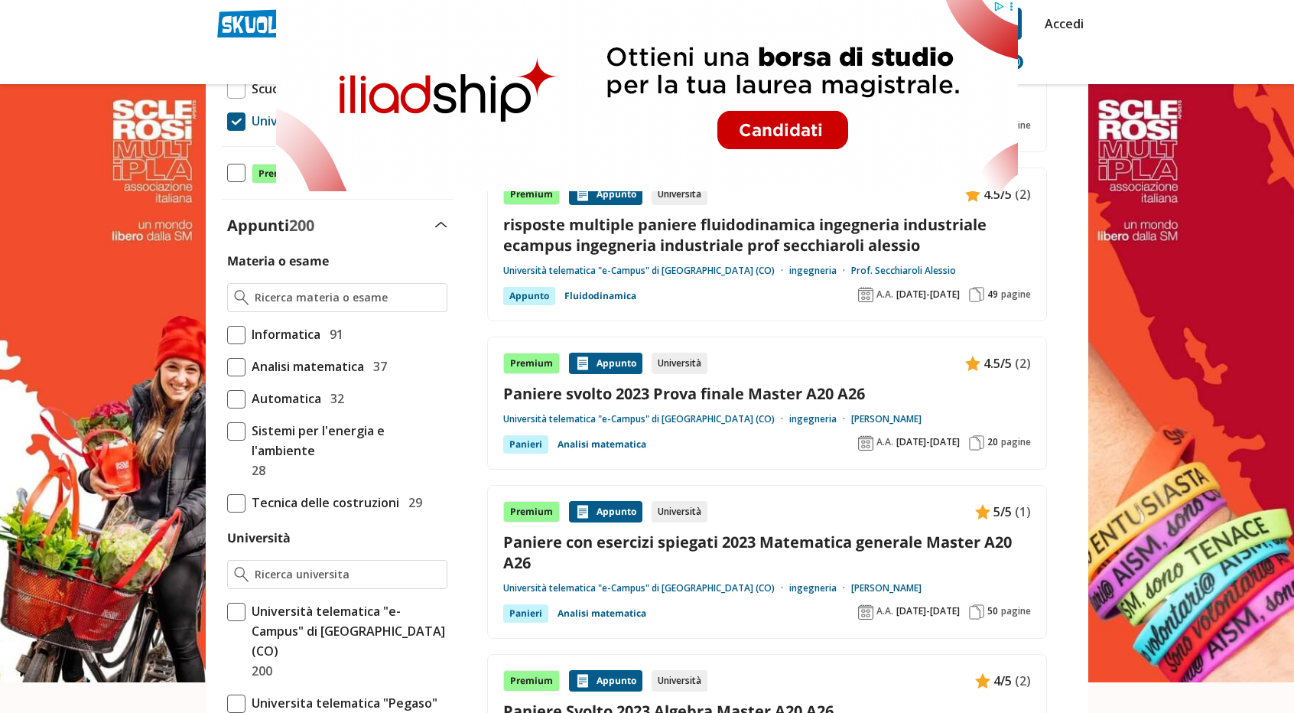
scroll to position [249, 0]
